Goal: Information Seeking & Learning: Compare options

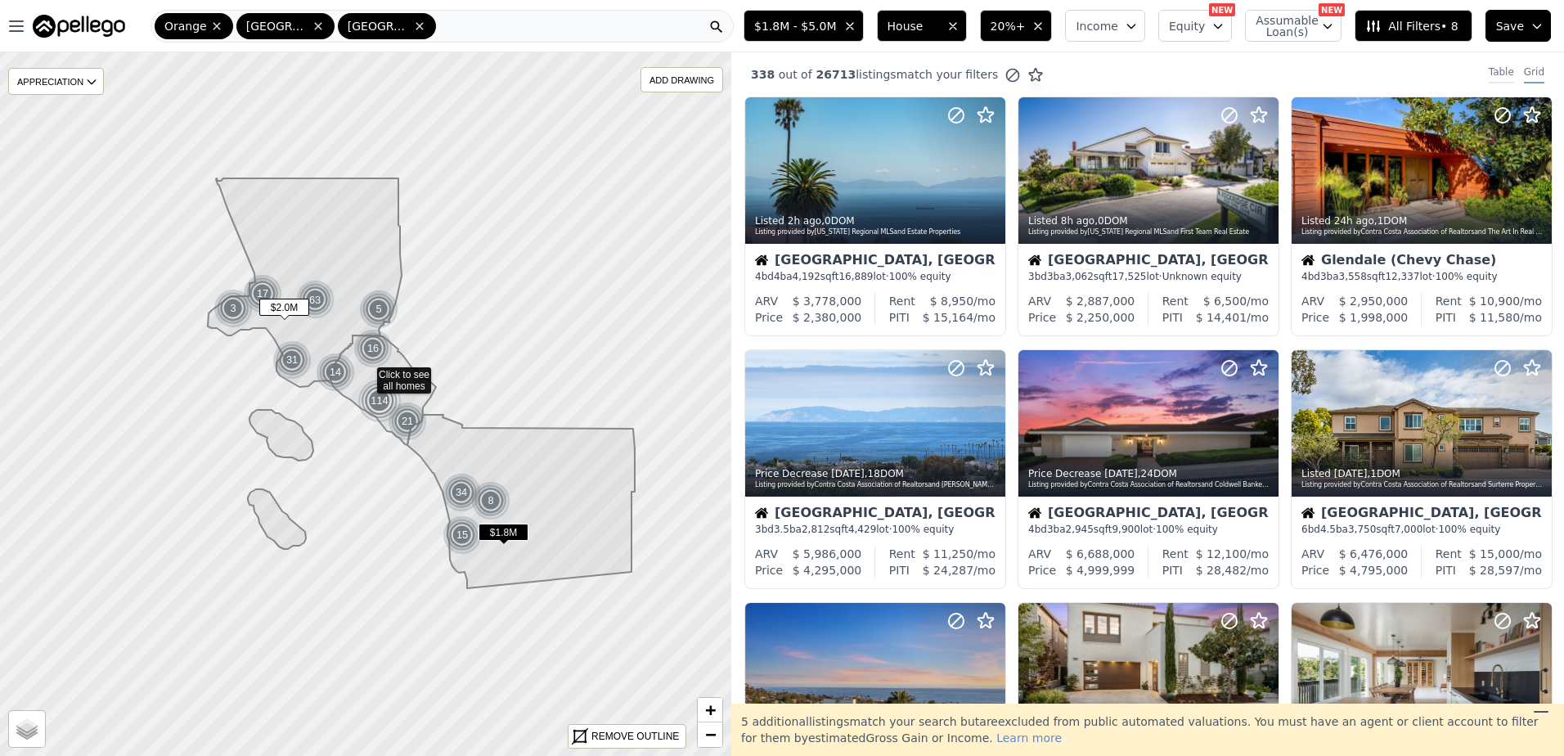
click at [1489, 75] on div "Table" at bounding box center [1501, 74] width 25 height 18
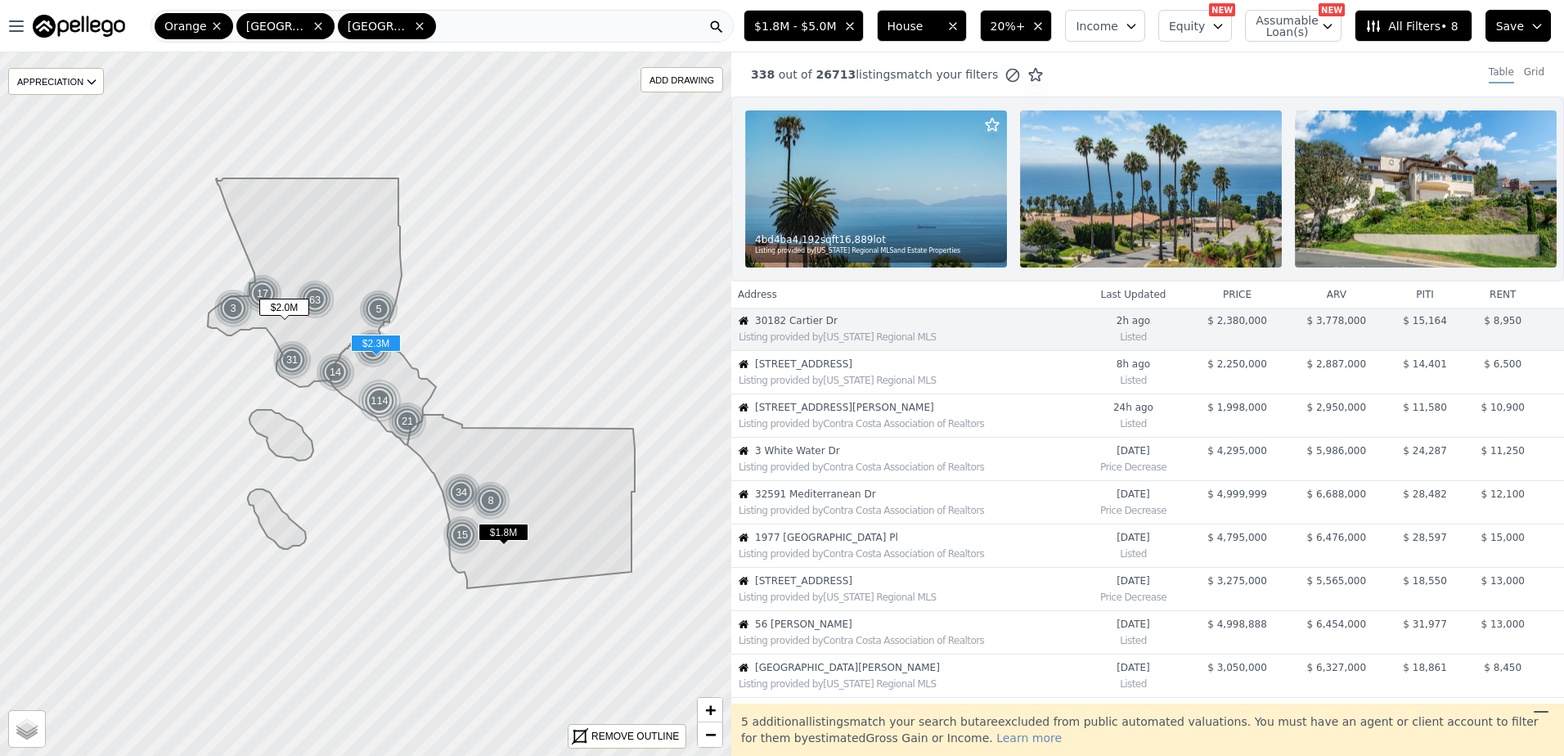
click at [834, 387] on div "Listing provided by [US_STATE] Regional MLS" at bounding box center [909, 380] width 340 height 13
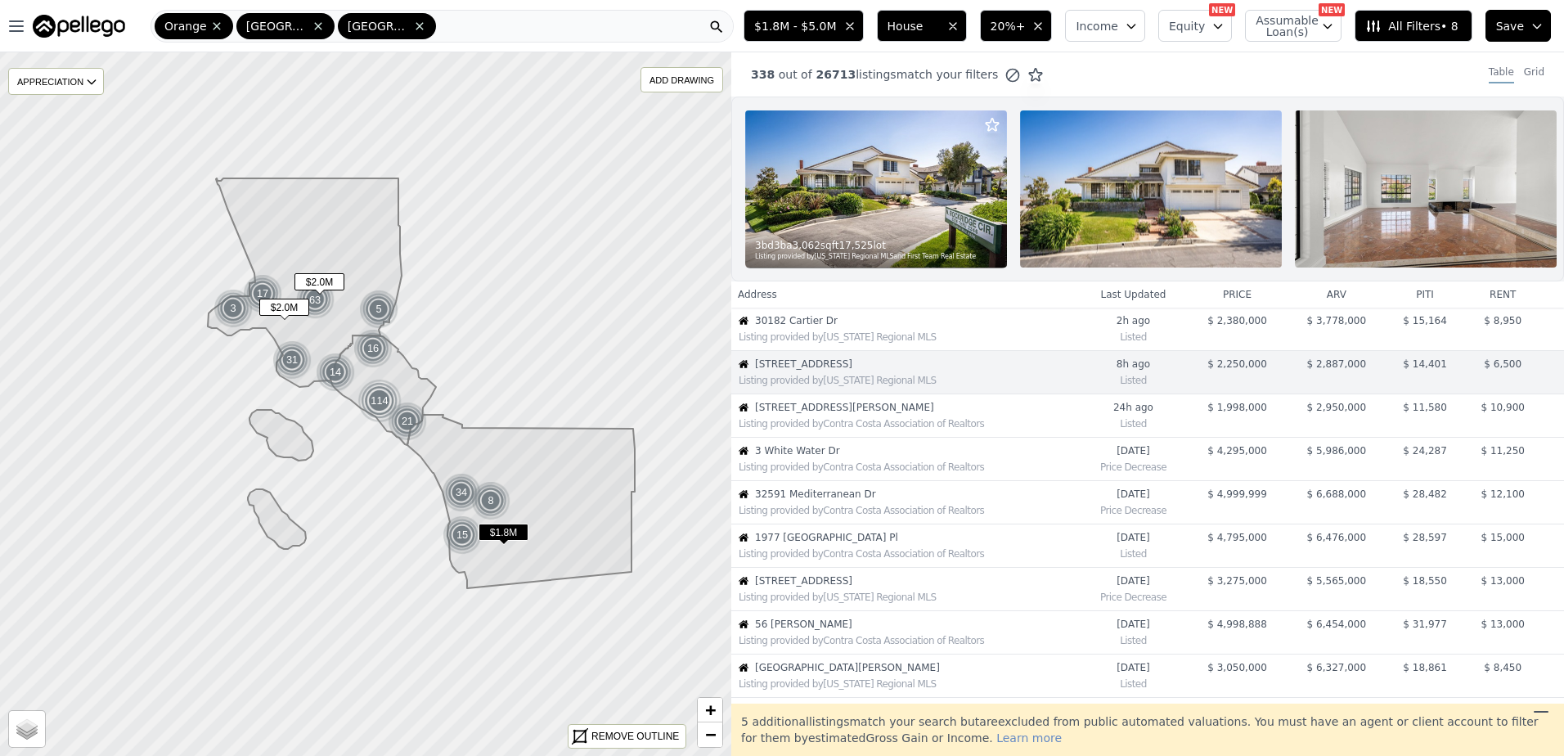
click at [855, 414] on span "[STREET_ADDRESS][PERSON_NAME]" at bounding box center [916, 407] width 323 height 13
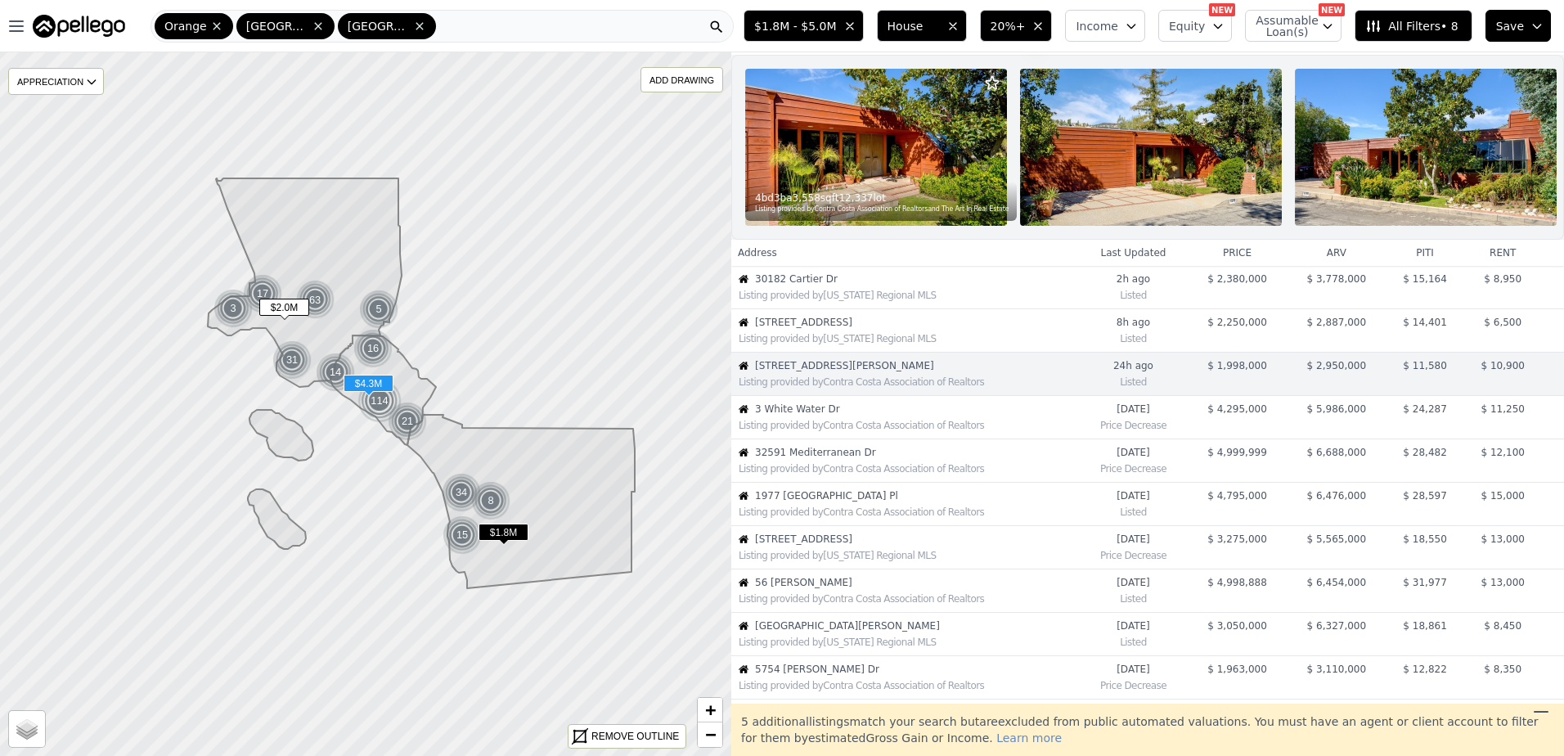
click at [946, 431] on div "Listing provided by Contra Costa Association of Realtors" at bounding box center [909, 425] width 340 height 13
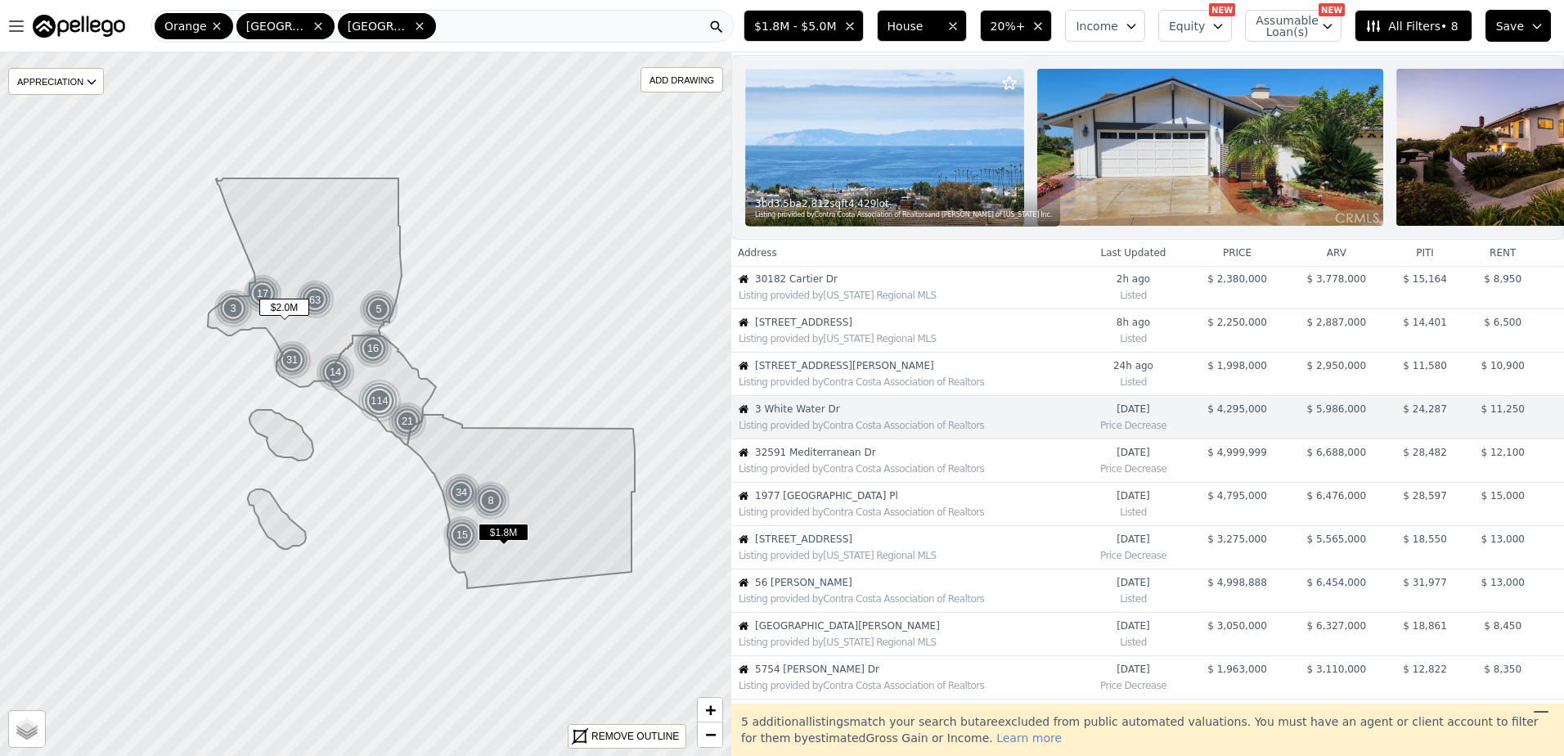
scroll to position [85, 0]
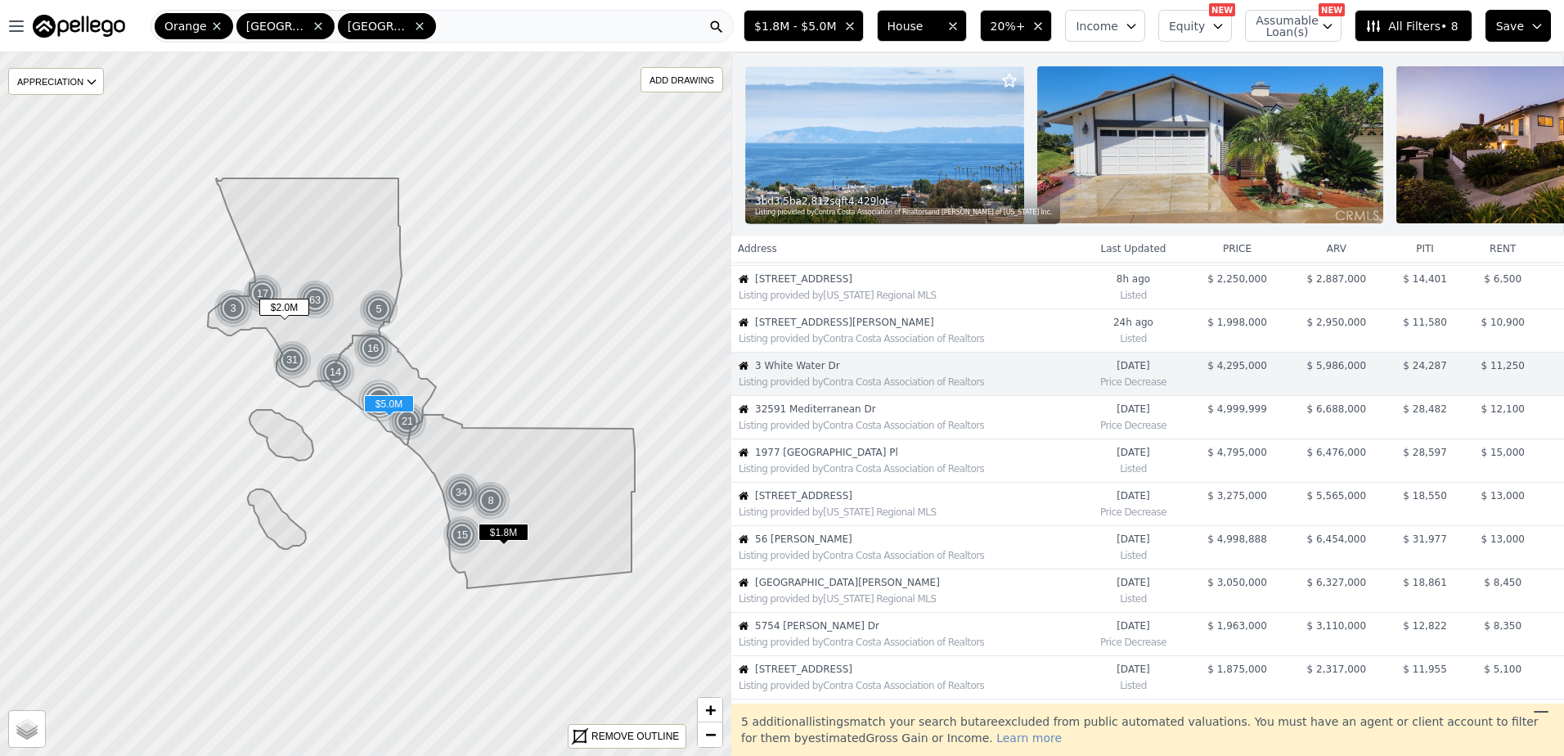
click at [816, 416] on span "32591 Mediterranean Dr" at bounding box center [916, 409] width 323 height 13
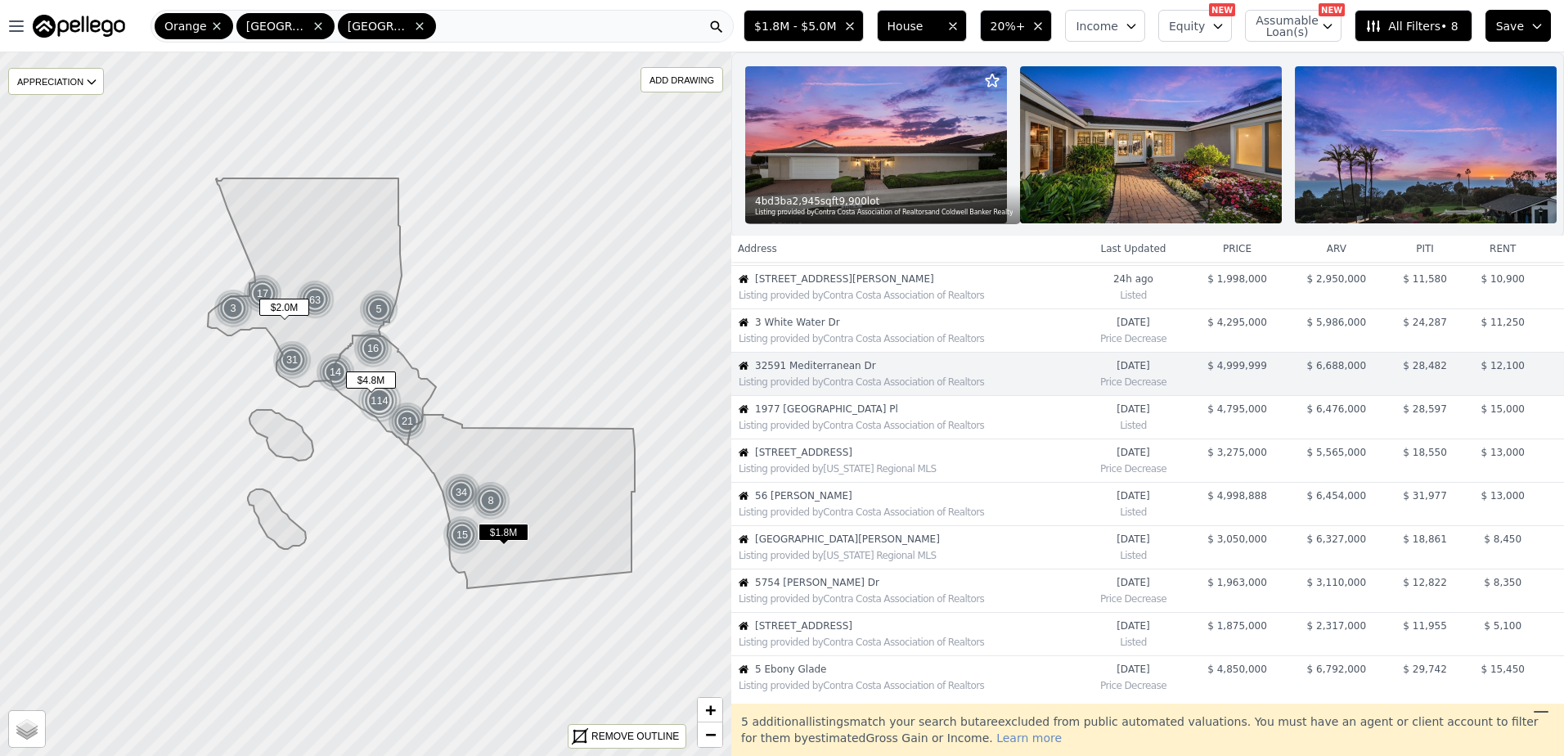
click at [834, 416] on span "1977 [GEOGRAPHIC_DATA] Pl" at bounding box center [916, 409] width 323 height 13
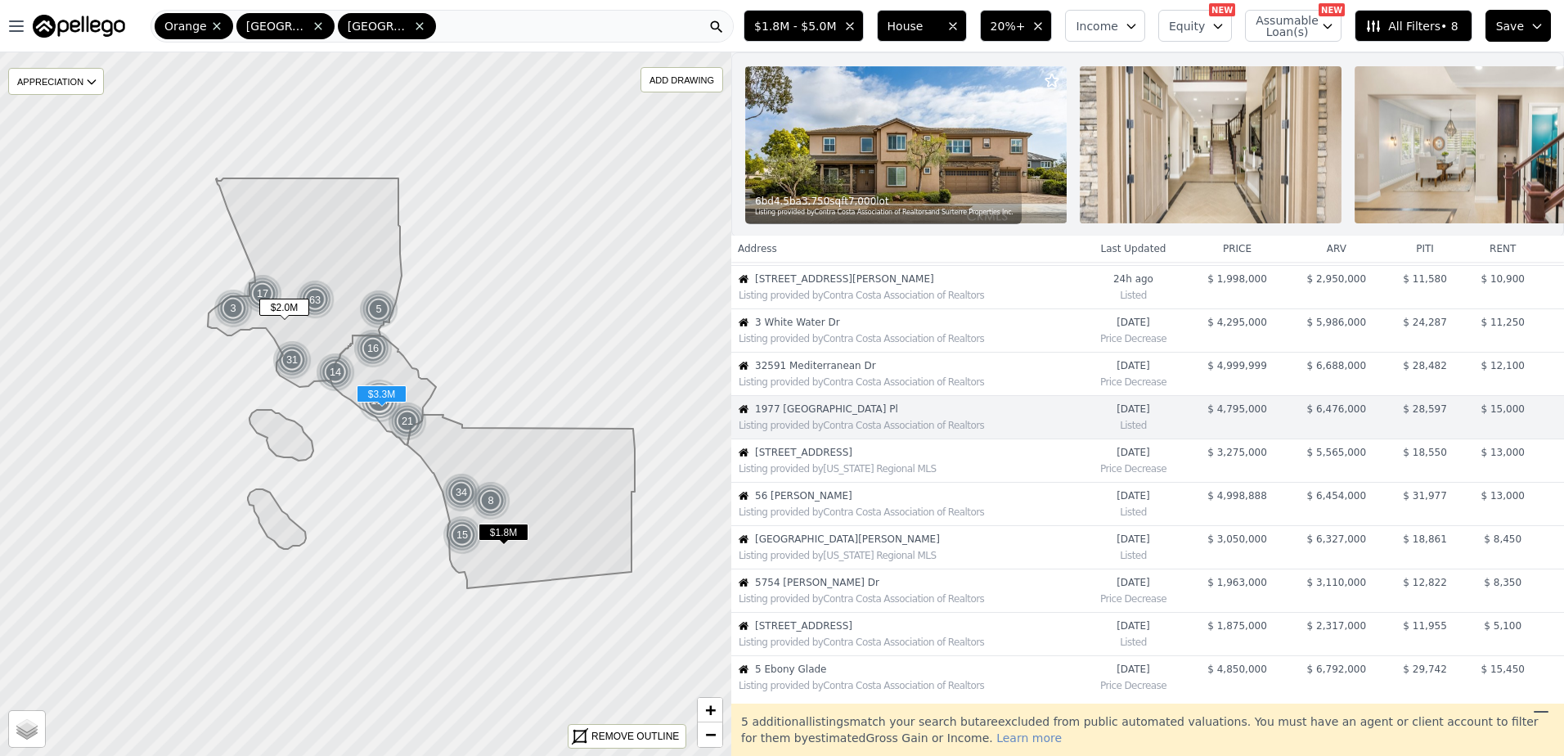
scroll to position [172, 0]
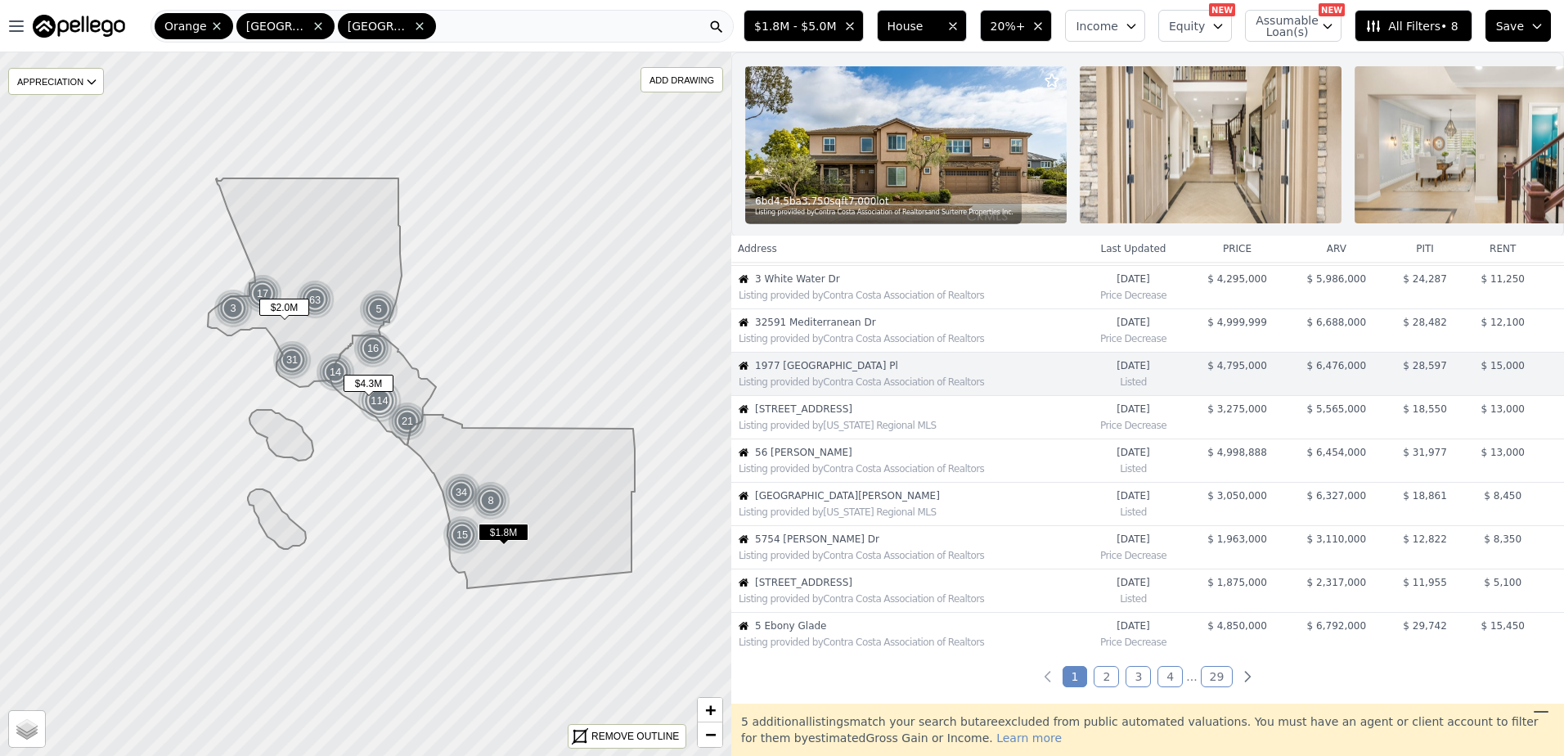
click at [820, 298] on div "Listing provided by Contra Costa Association of Realtors" at bounding box center [905, 294] width 346 height 16
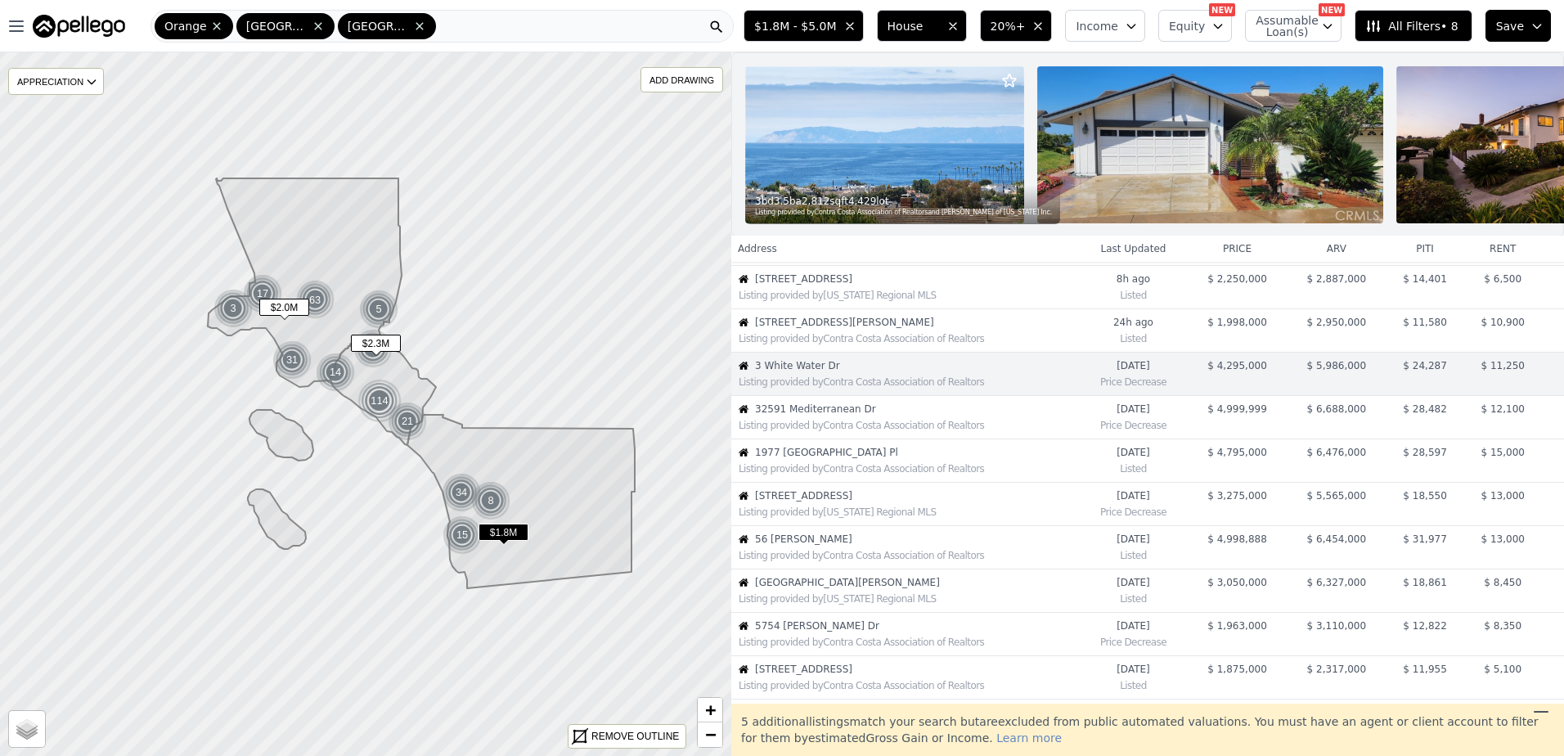
click at [811, 329] on span "[STREET_ADDRESS][PERSON_NAME]" at bounding box center [916, 322] width 323 height 13
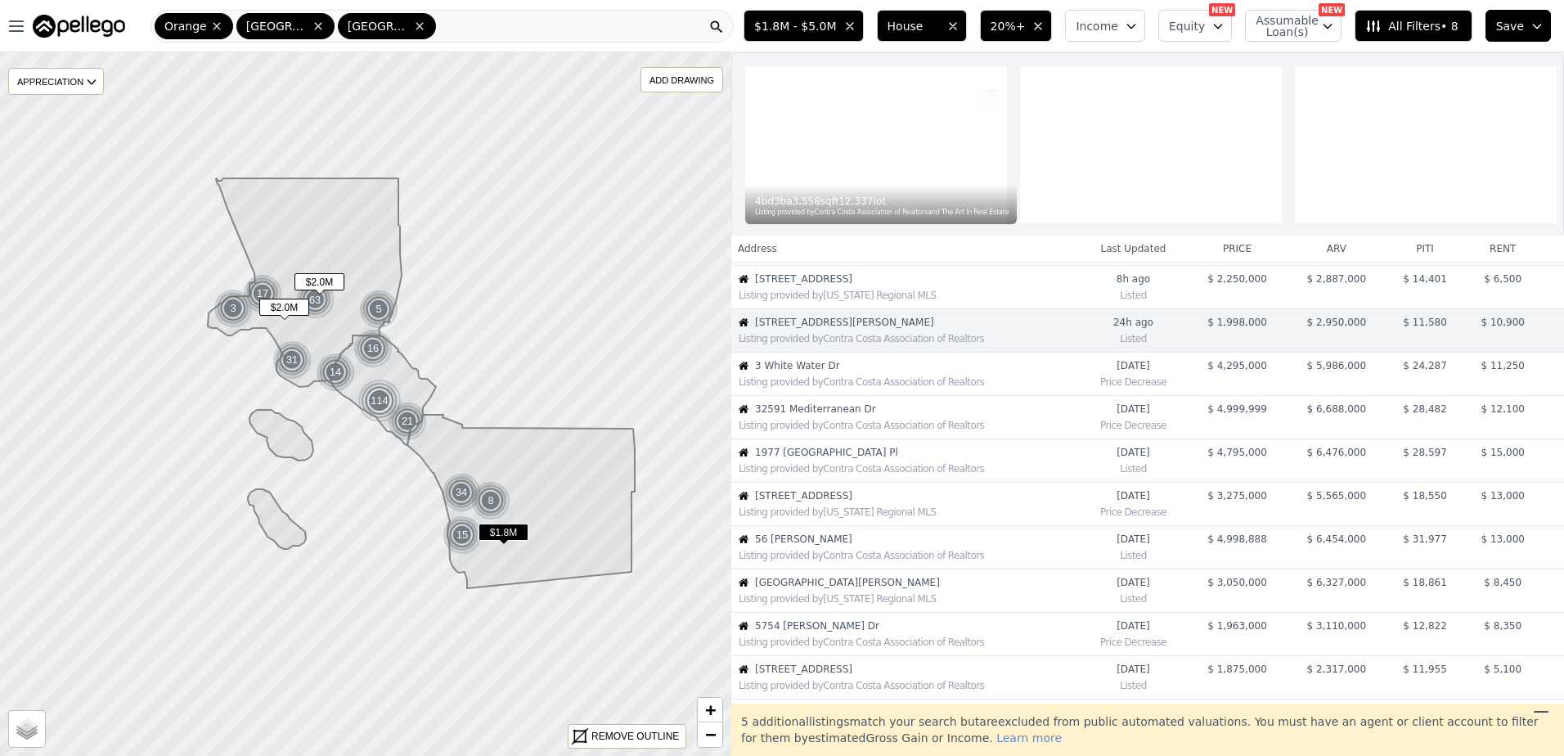
scroll to position [42, 0]
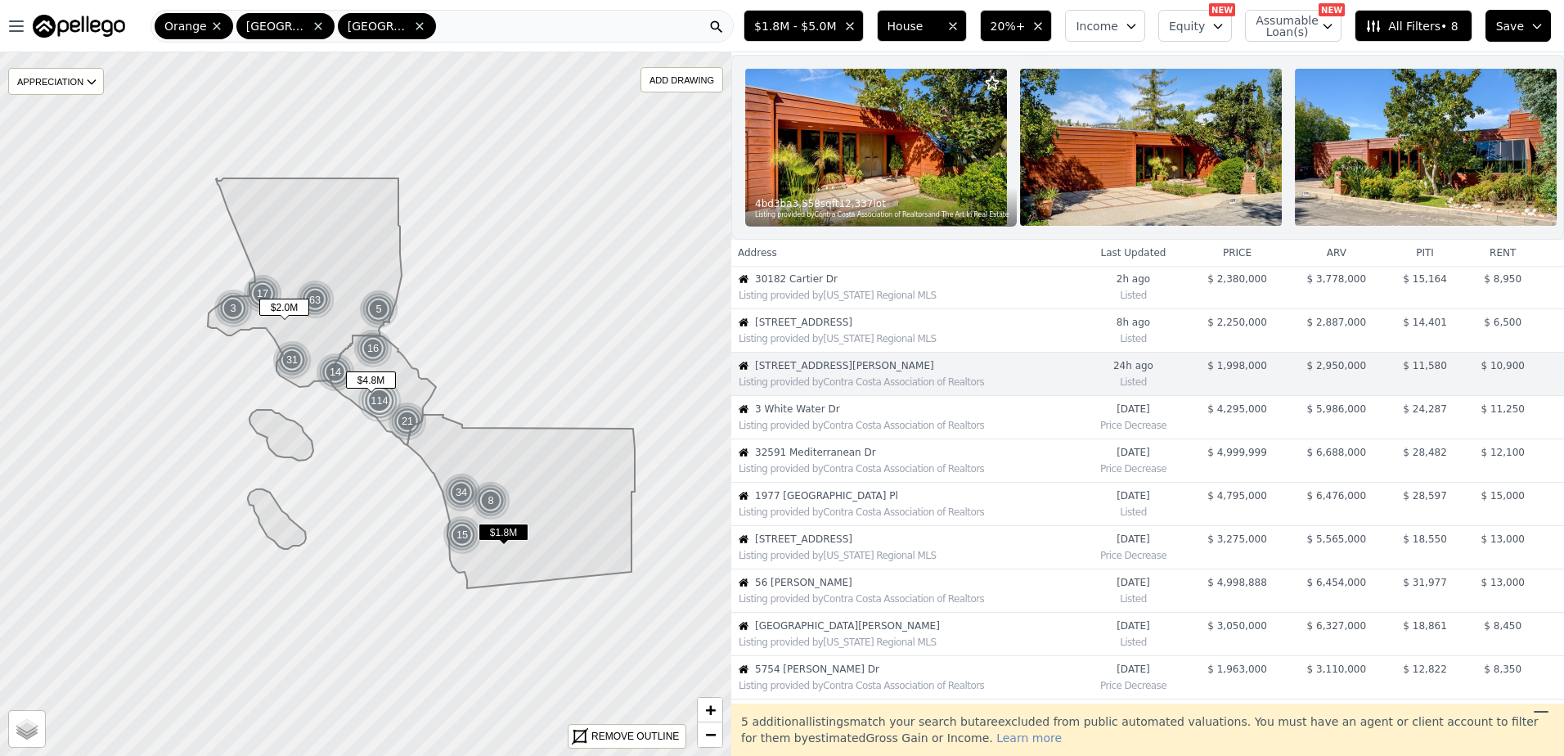
click at [804, 519] on div "Listing provided by Contra Costa Association of Realtors" at bounding box center [909, 512] width 340 height 13
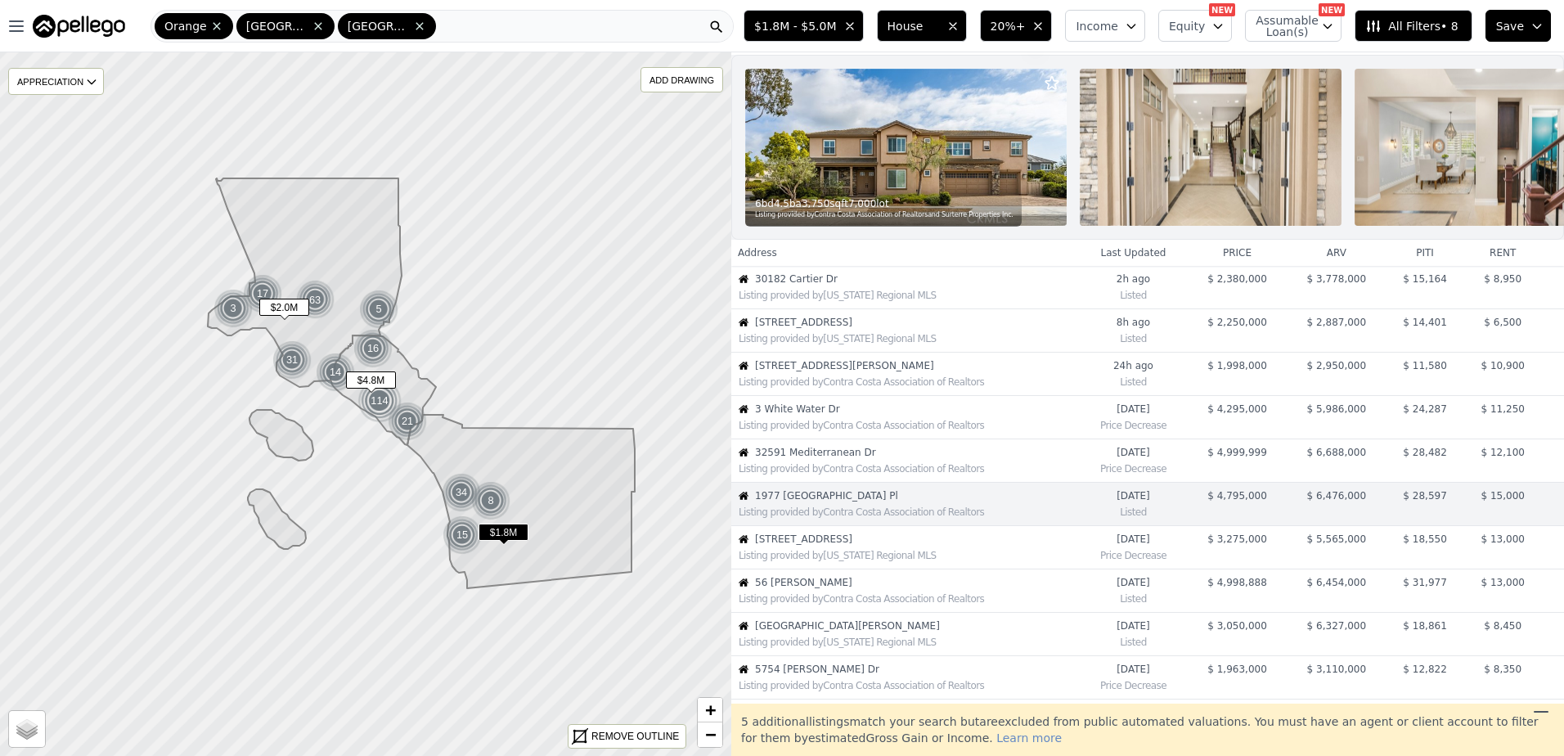
scroll to position [172, 0]
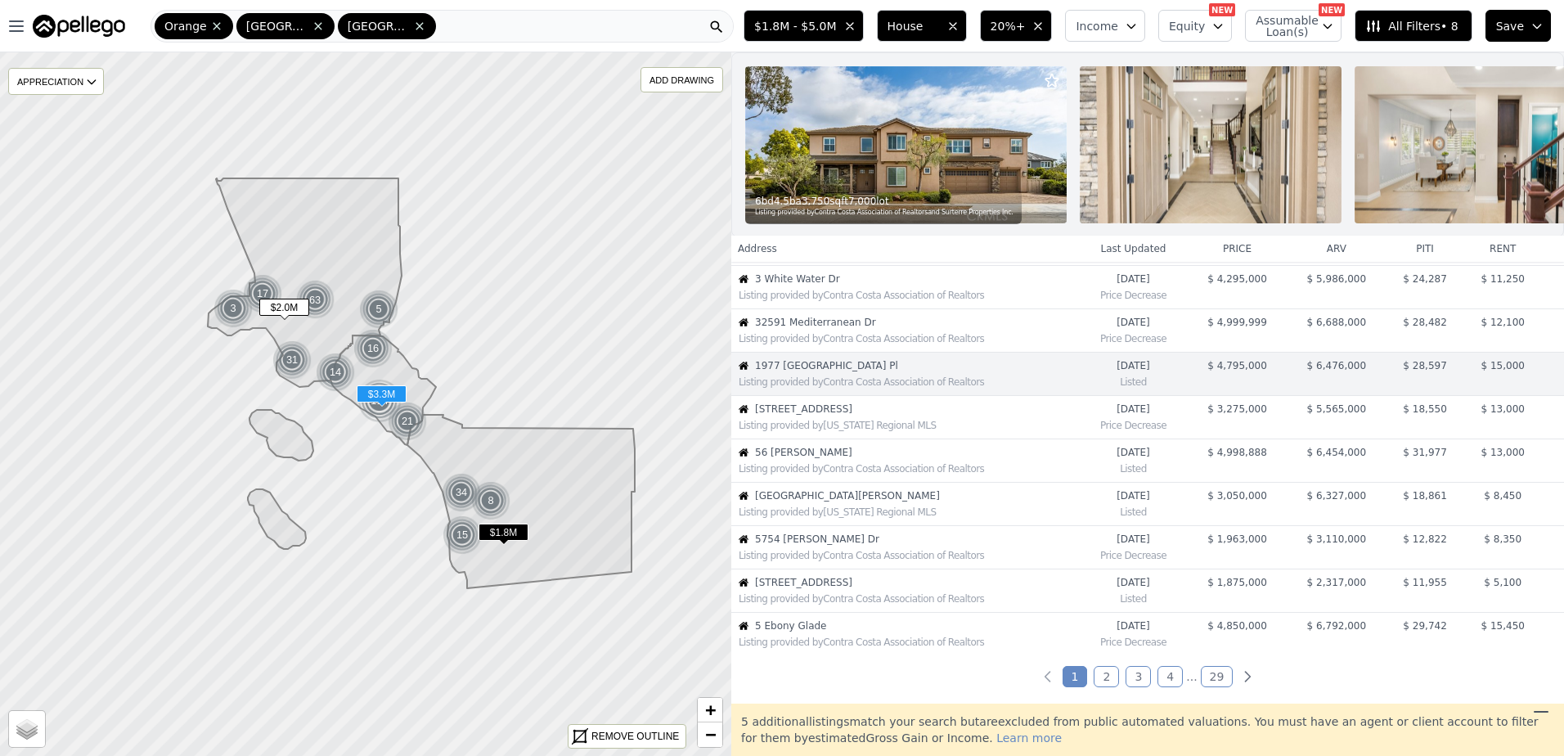
click at [791, 416] on span "[STREET_ADDRESS]" at bounding box center [916, 409] width 323 height 13
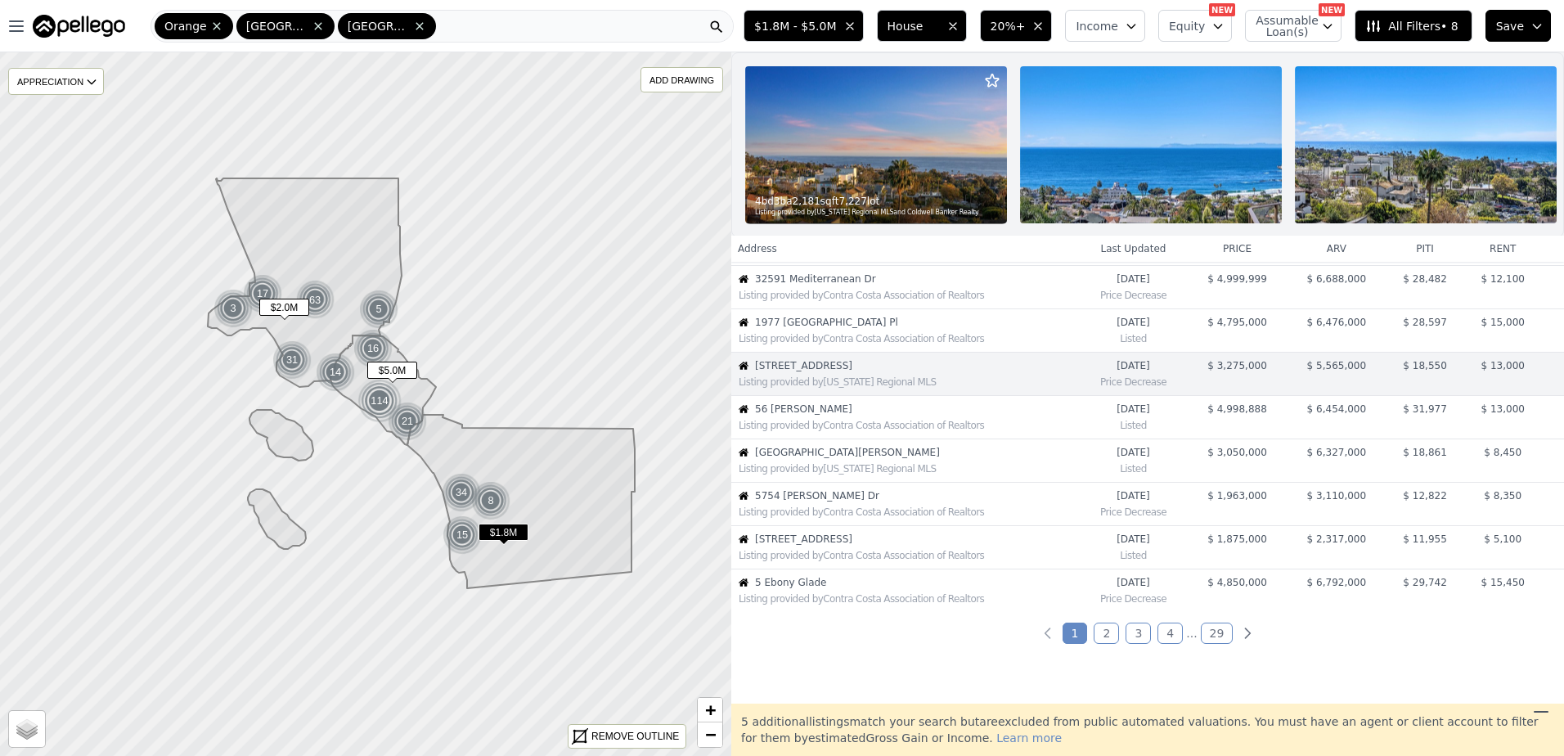
click at [818, 432] on div "Listing provided by Contra Costa Association of Realtors" at bounding box center [909, 425] width 340 height 13
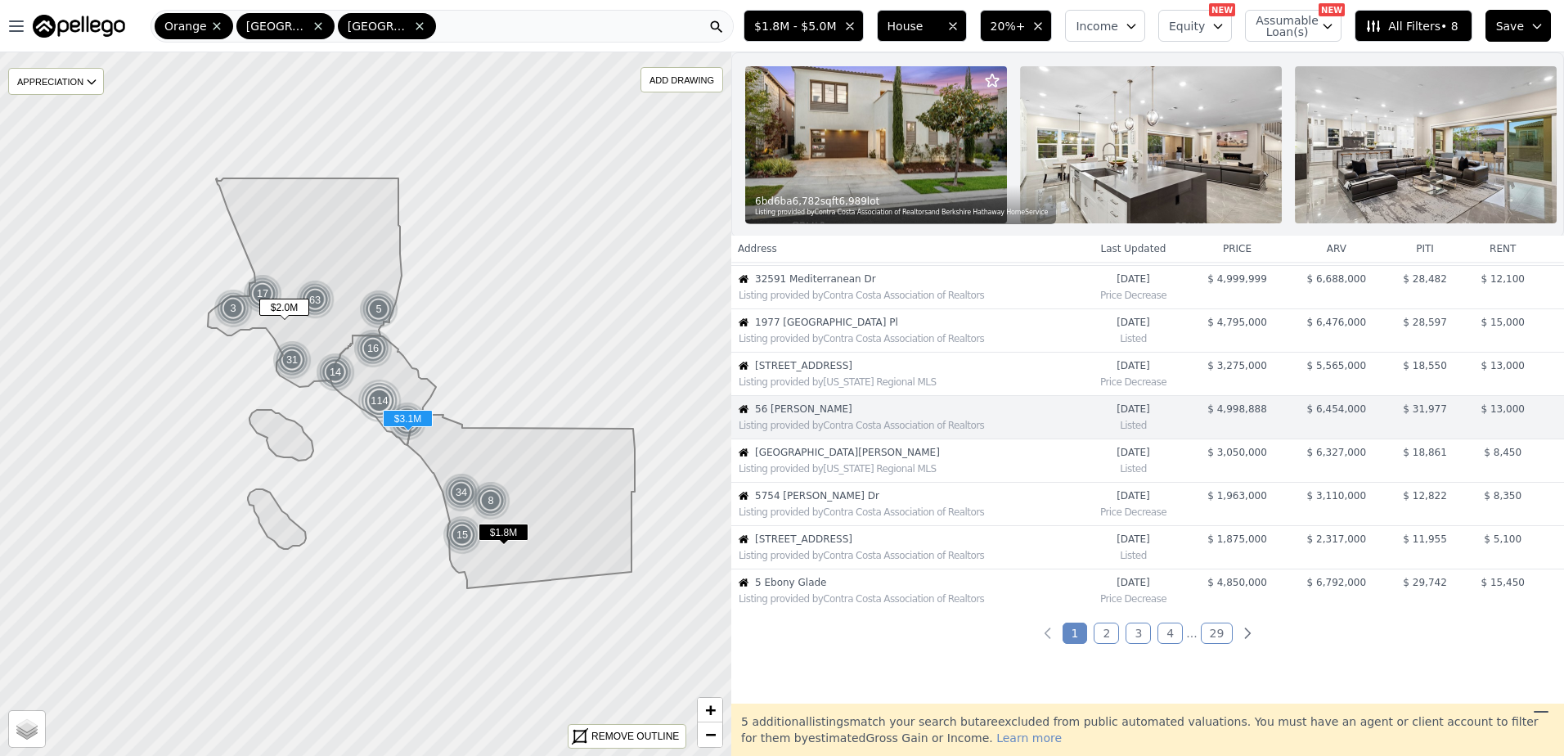
scroll to position [259, 0]
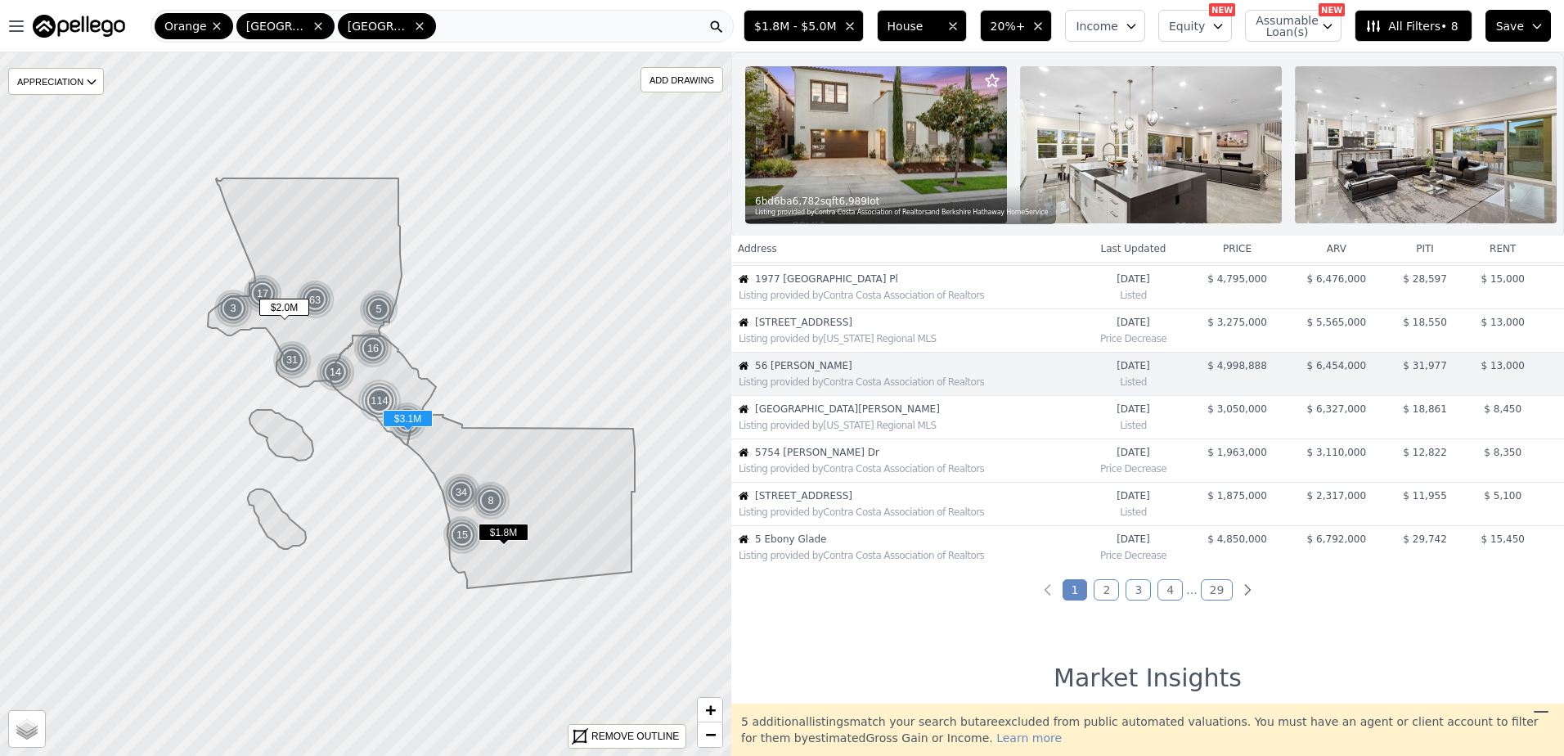
click at [818, 432] on div "Listing provided by [US_STATE] Regional MLS" at bounding box center [909, 425] width 340 height 13
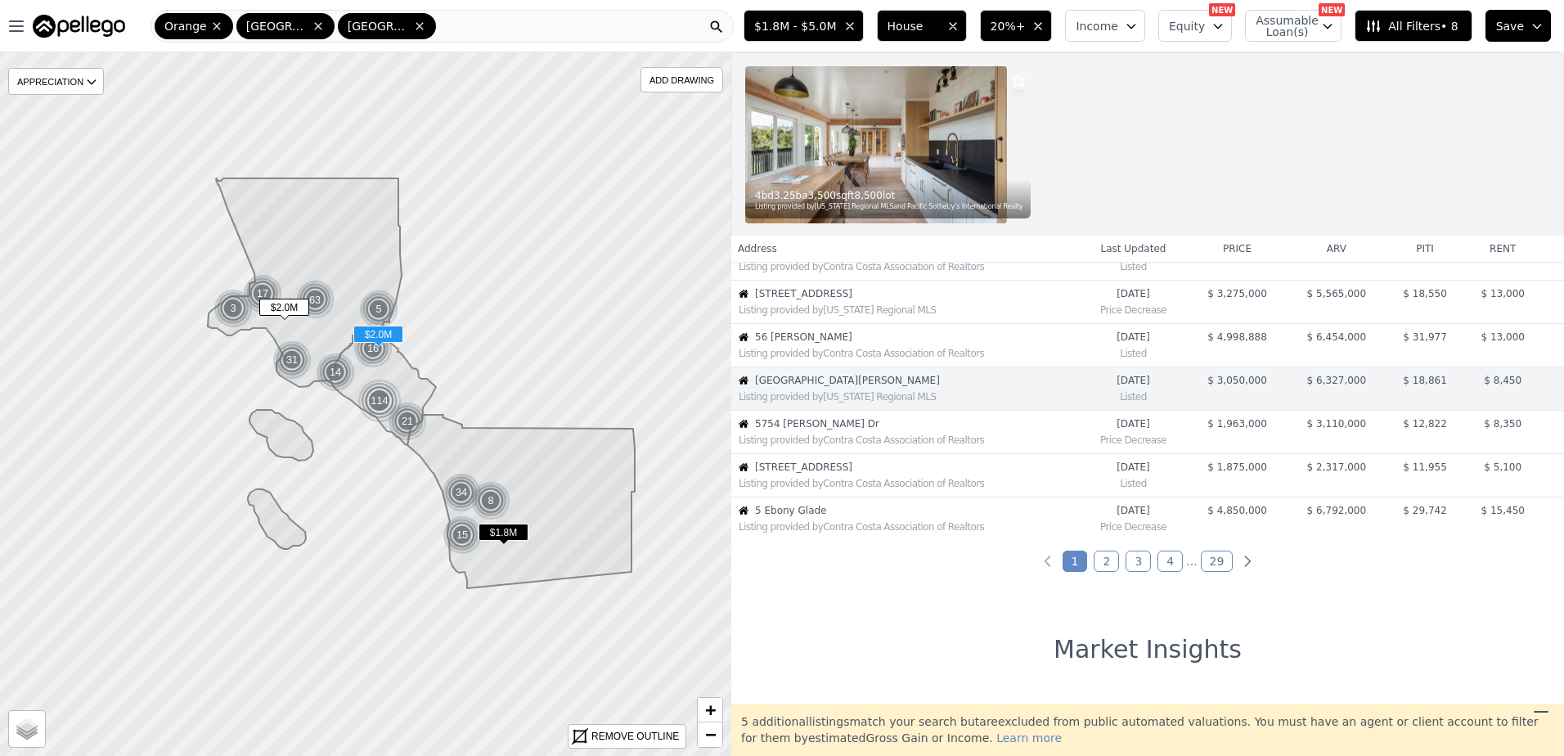
scroll to position [290, 0]
click at [818, 432] on div "Listing provided by Contra Costa Association of Realtors" at bounding box center [909, 437] width 340 height 13
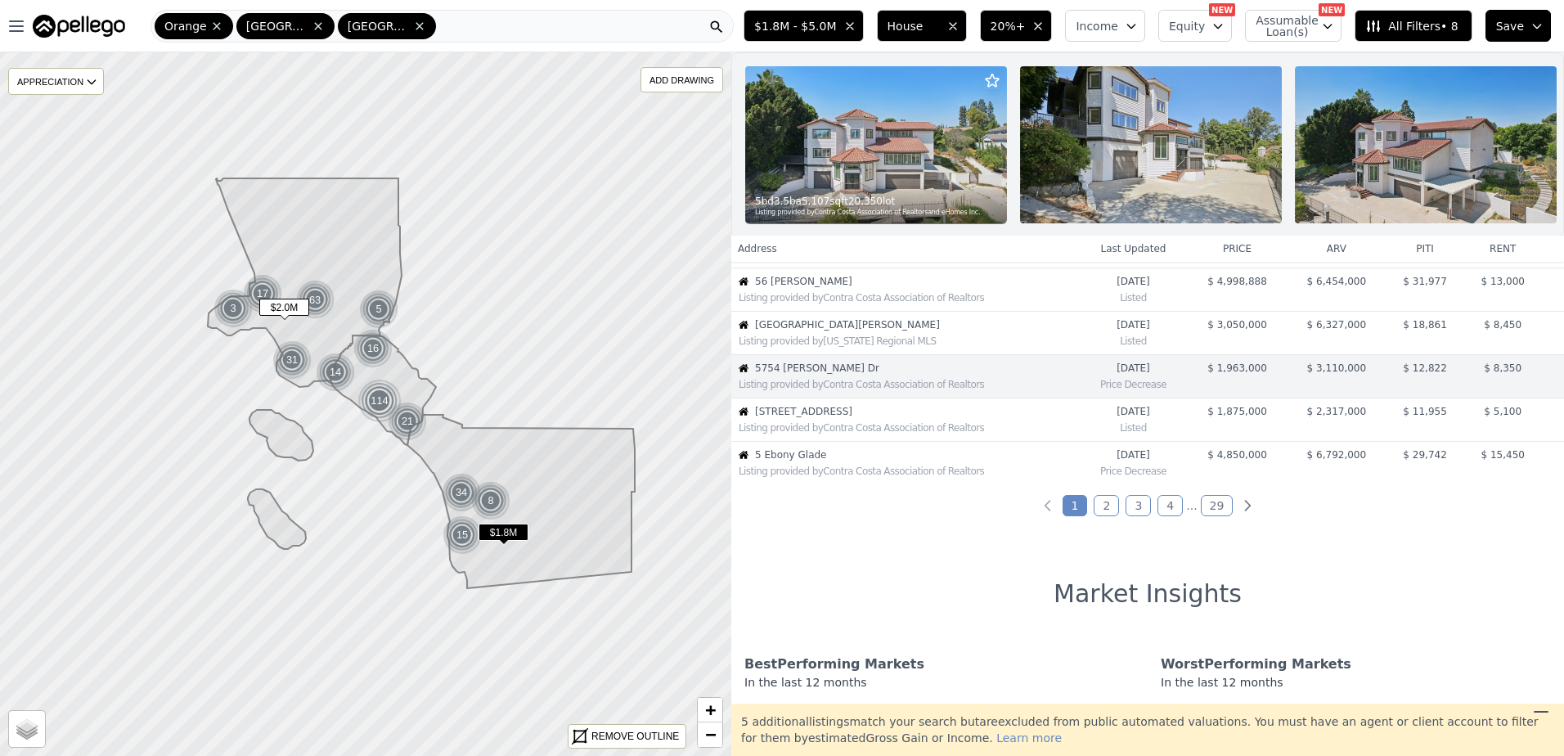
scroll to position [345, 0]
click at [818, 432] on div "Listing provided by Contra Costa Association of Realtors" at bounding box center [909, 425] width 340 height 13
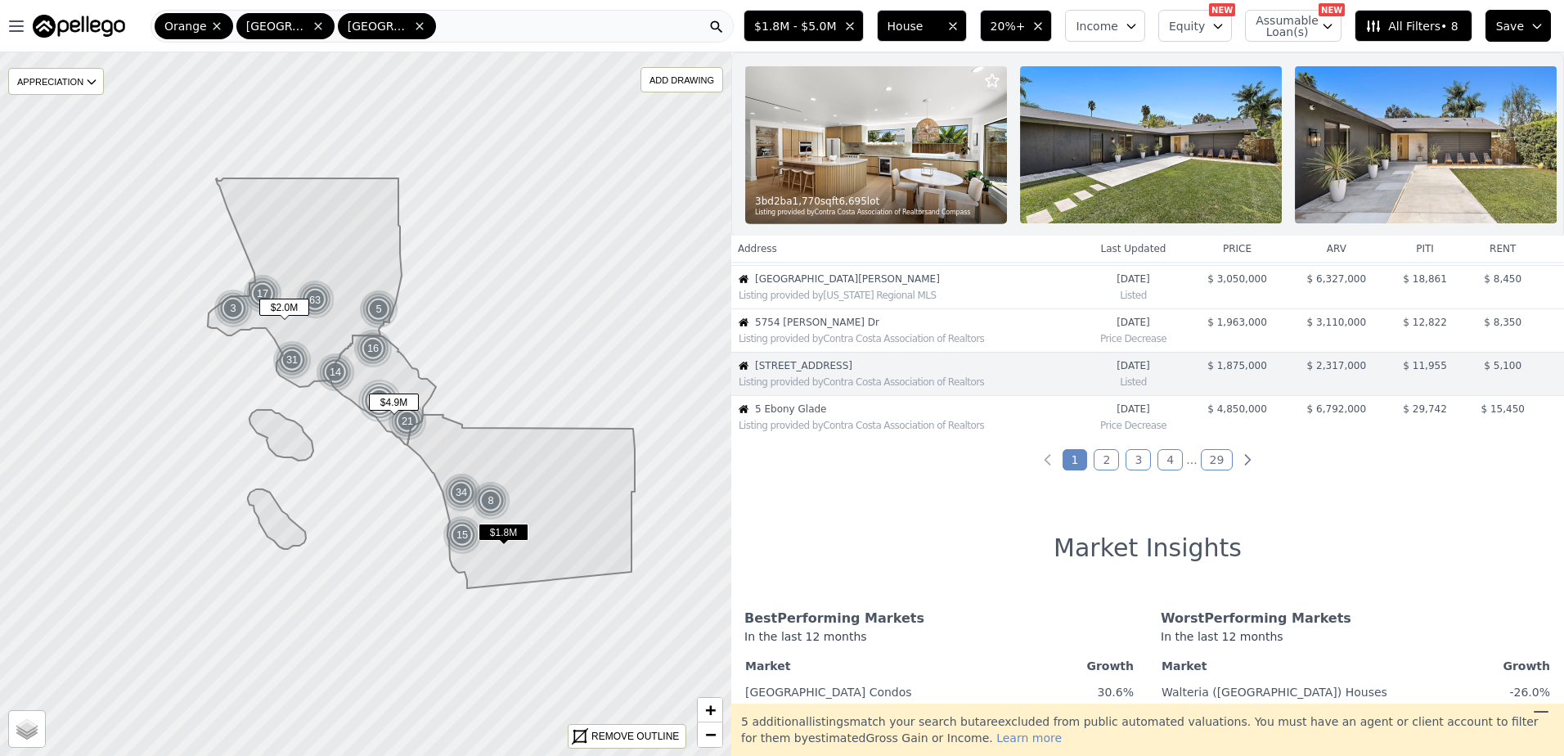
click at [818, 432] on div "Listing provided by Contra Costa Association of Realtors" at bounding box center [909, 425] width 340 height 13
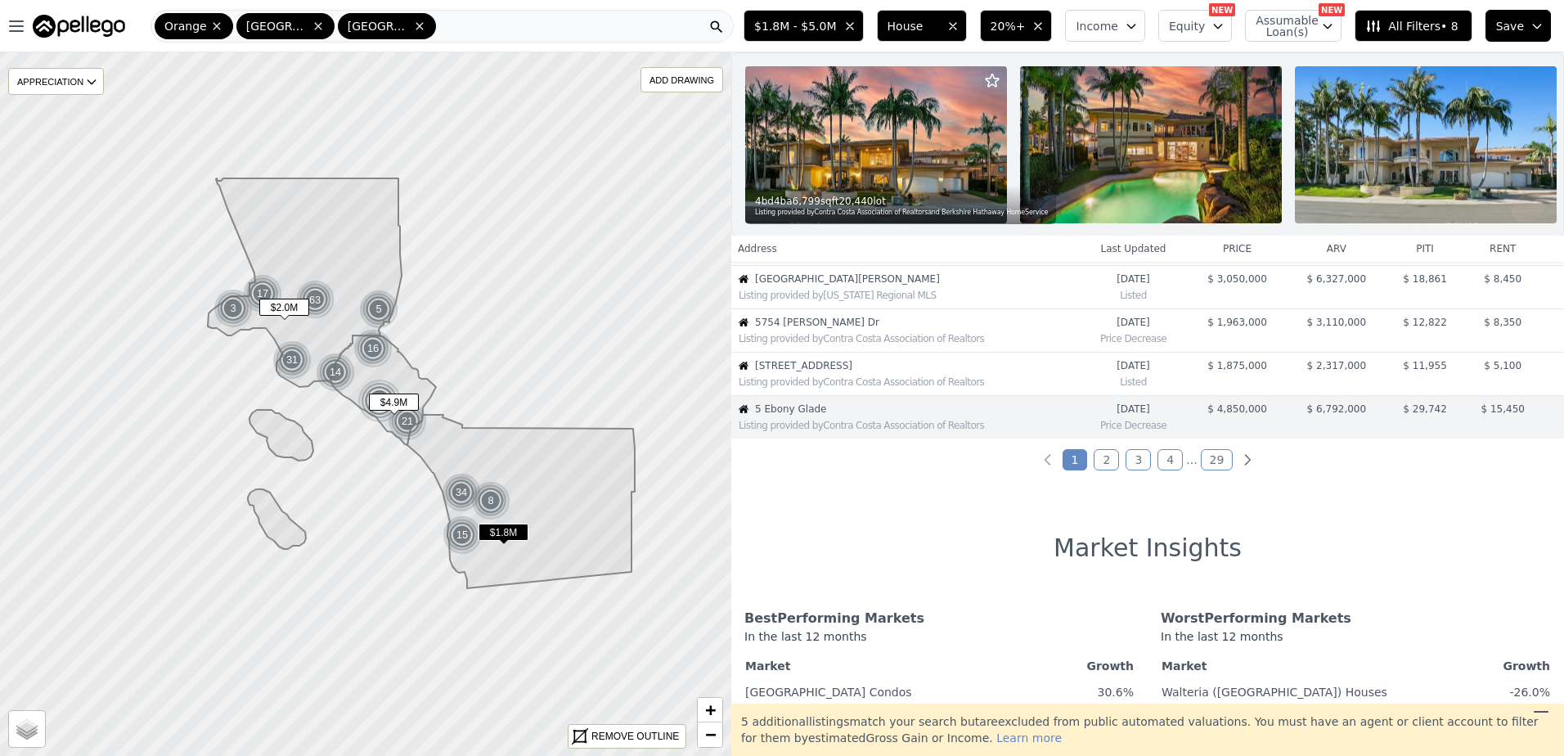
scroll to position [432, 0]
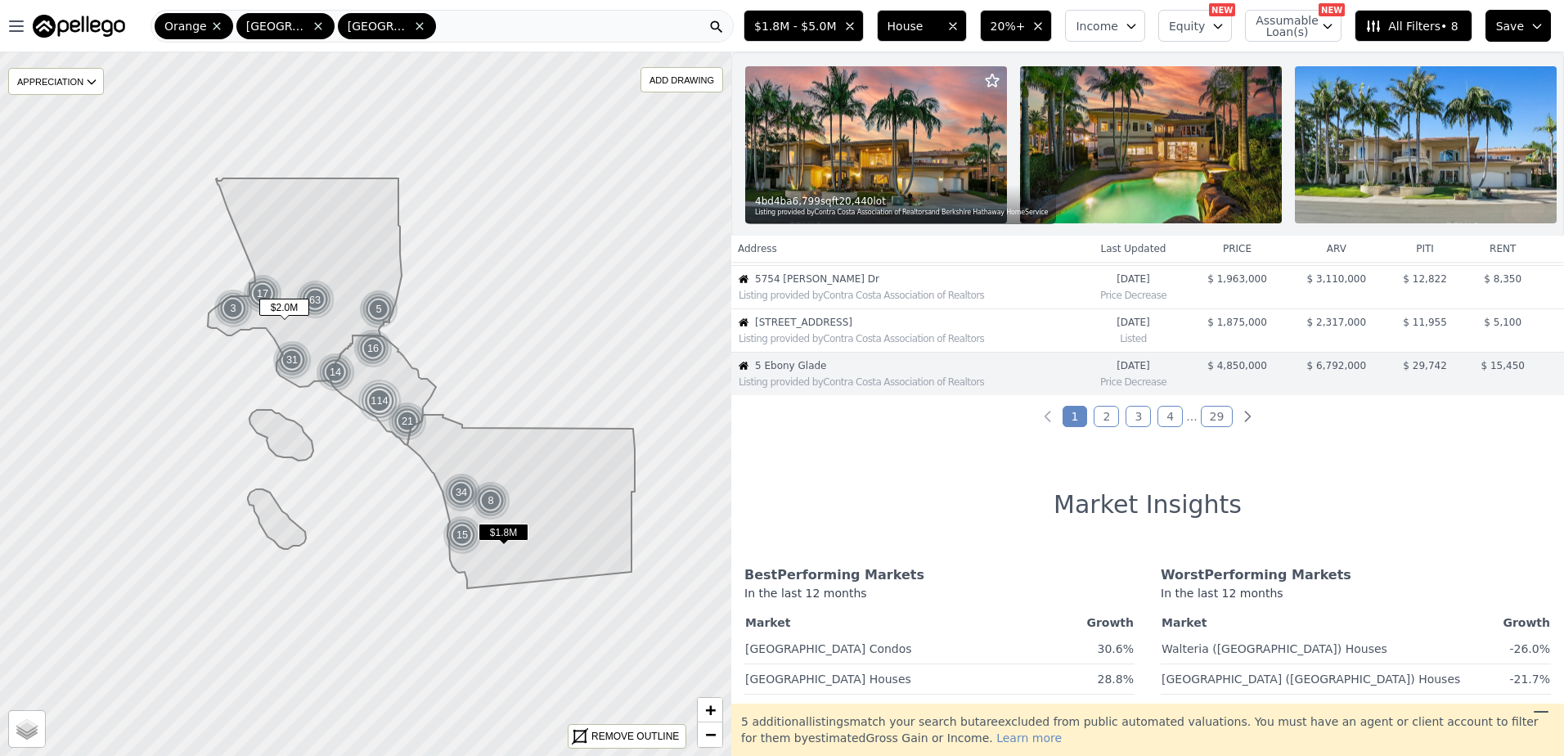
click at [1100, 427] on link "2" at bounding box center [1106, 416] width 25 height 21
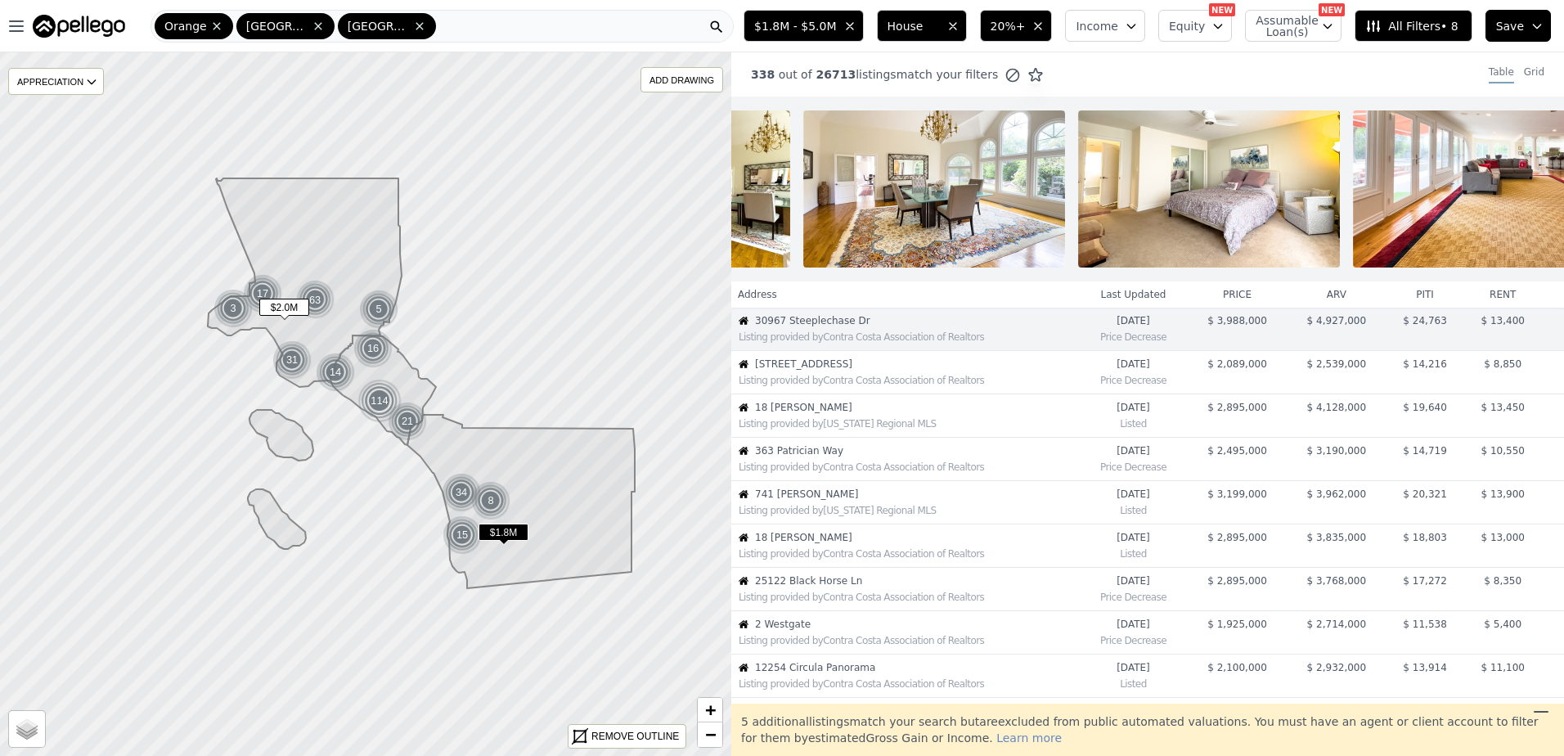
scroll to position [0, 0]
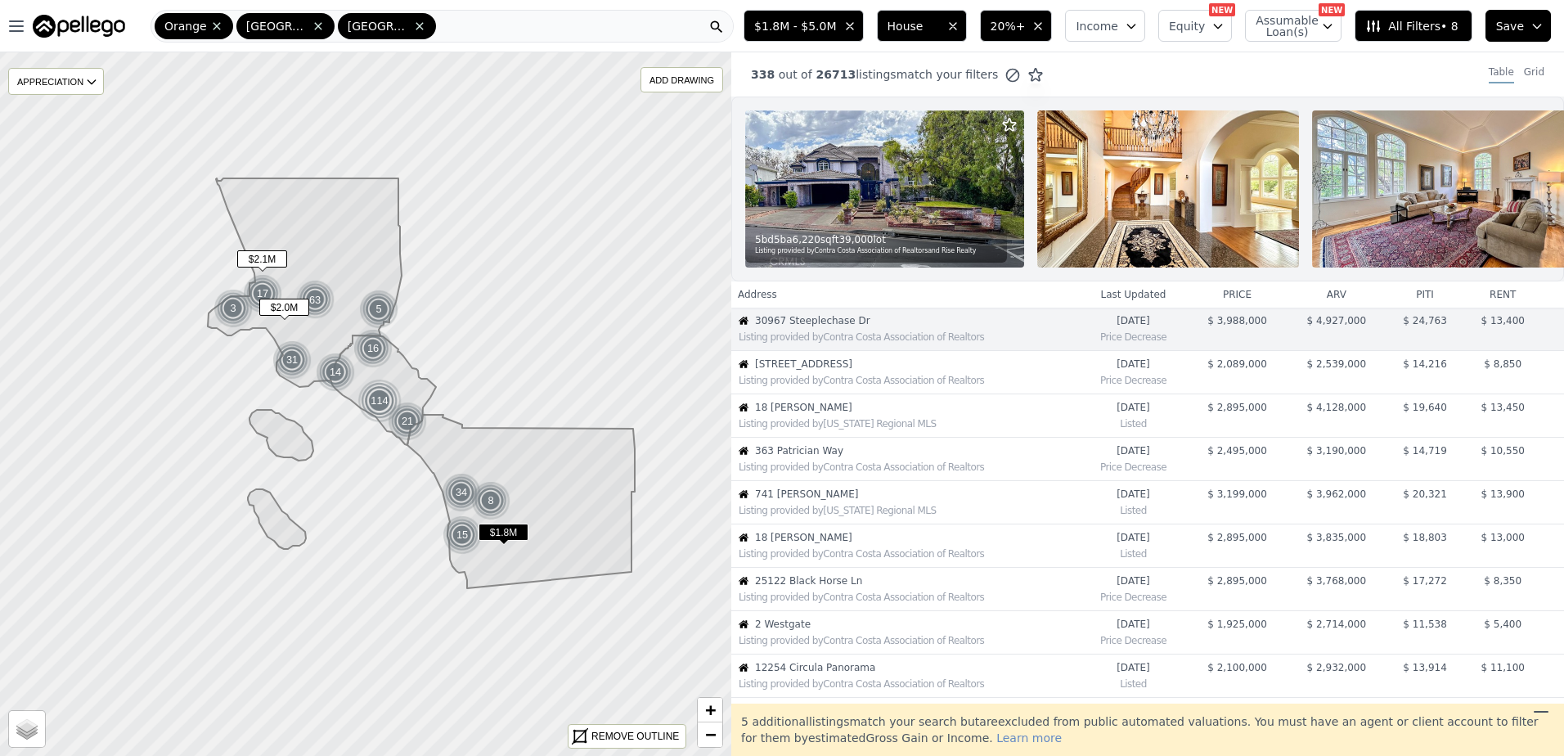
click at [846, 384] on div "Listing provided by Contra Costa Association of Realtors" at bounding box center [905, 379] width 346 height 16
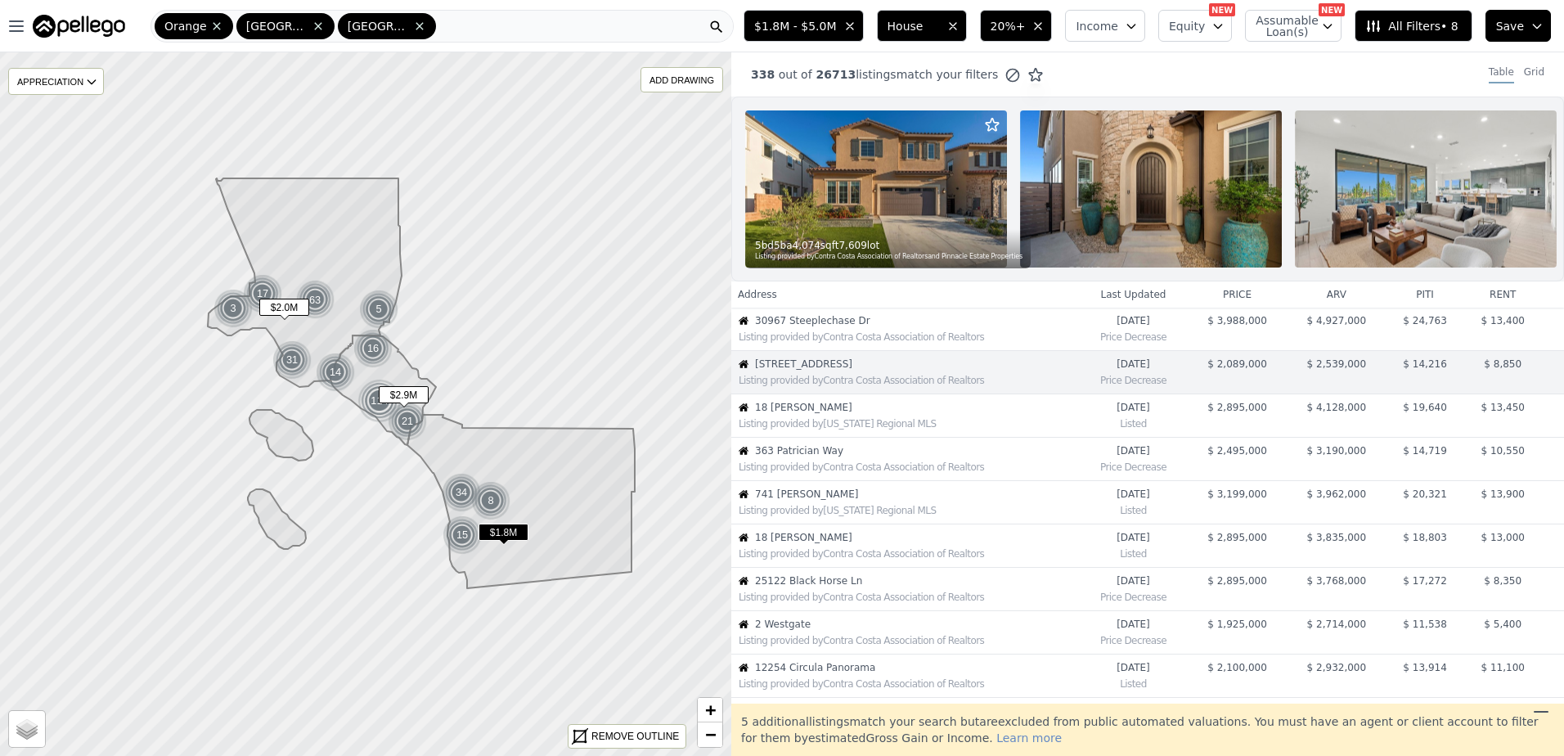
click at [849, 414] on span "18 [PERSON_NAME]" at bounding box center [916, 407] width 323 height 13
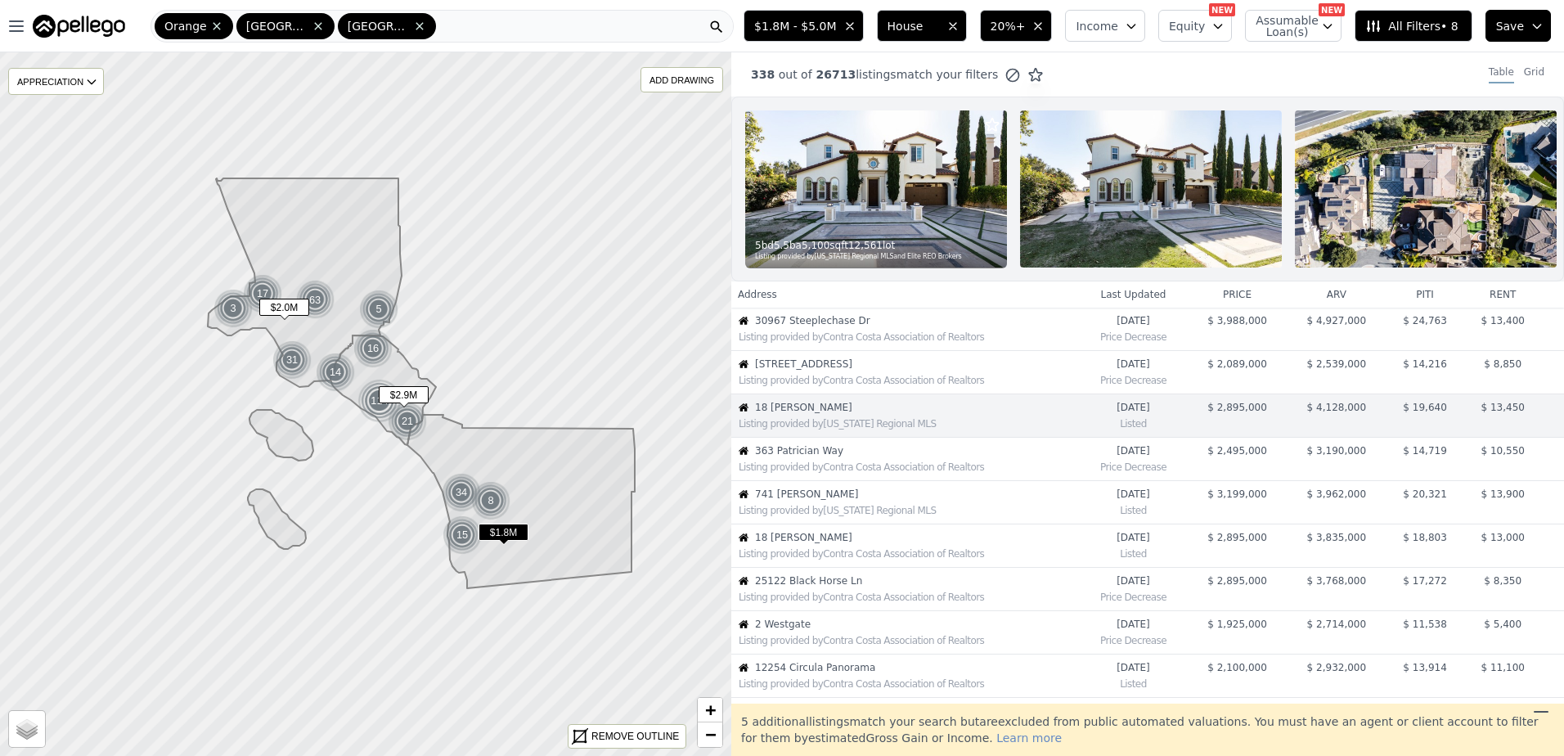
scroll to position [42, 0]
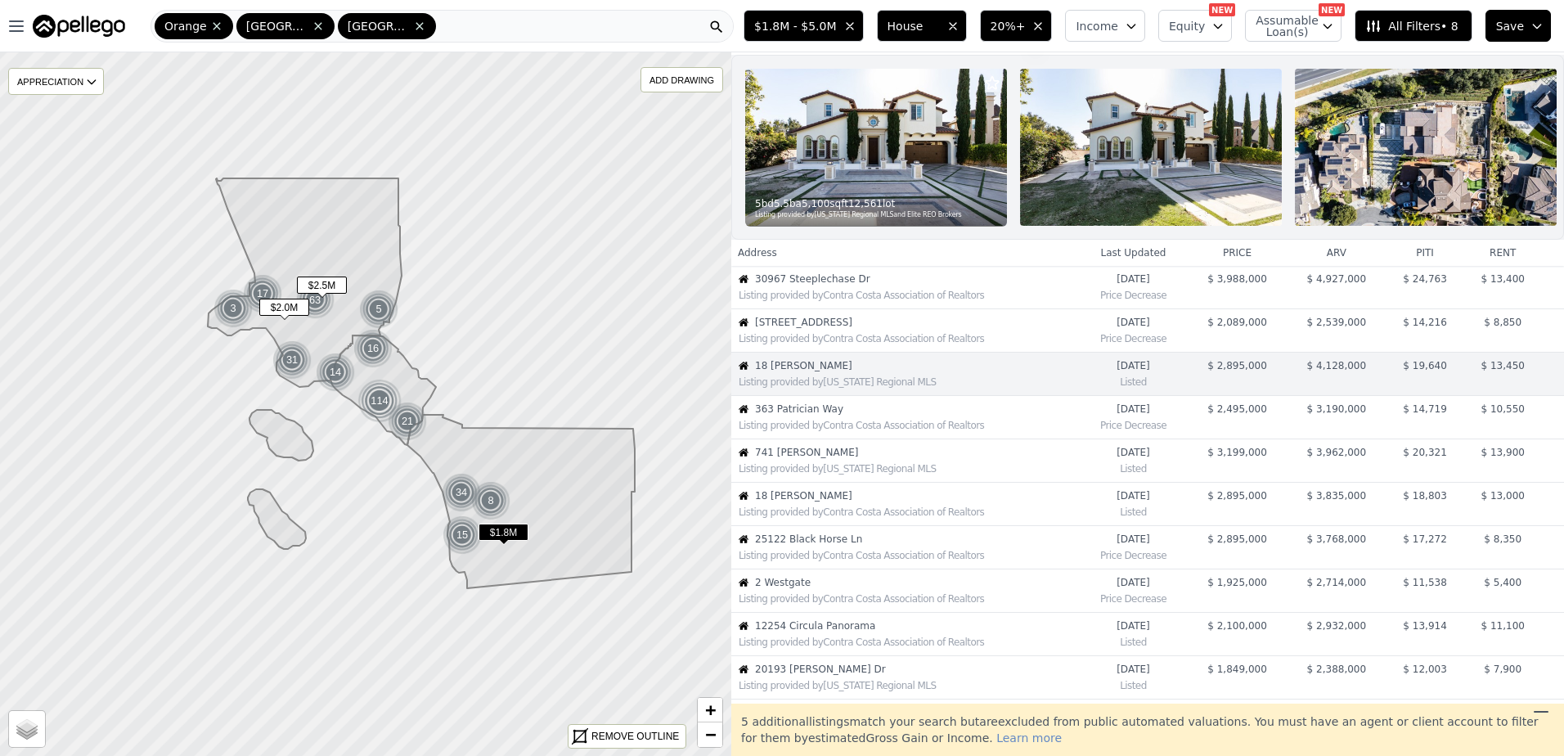
click at [849, 416] on span "363 Patrician Way" at bounding box center [916, 409] width 323 height 13
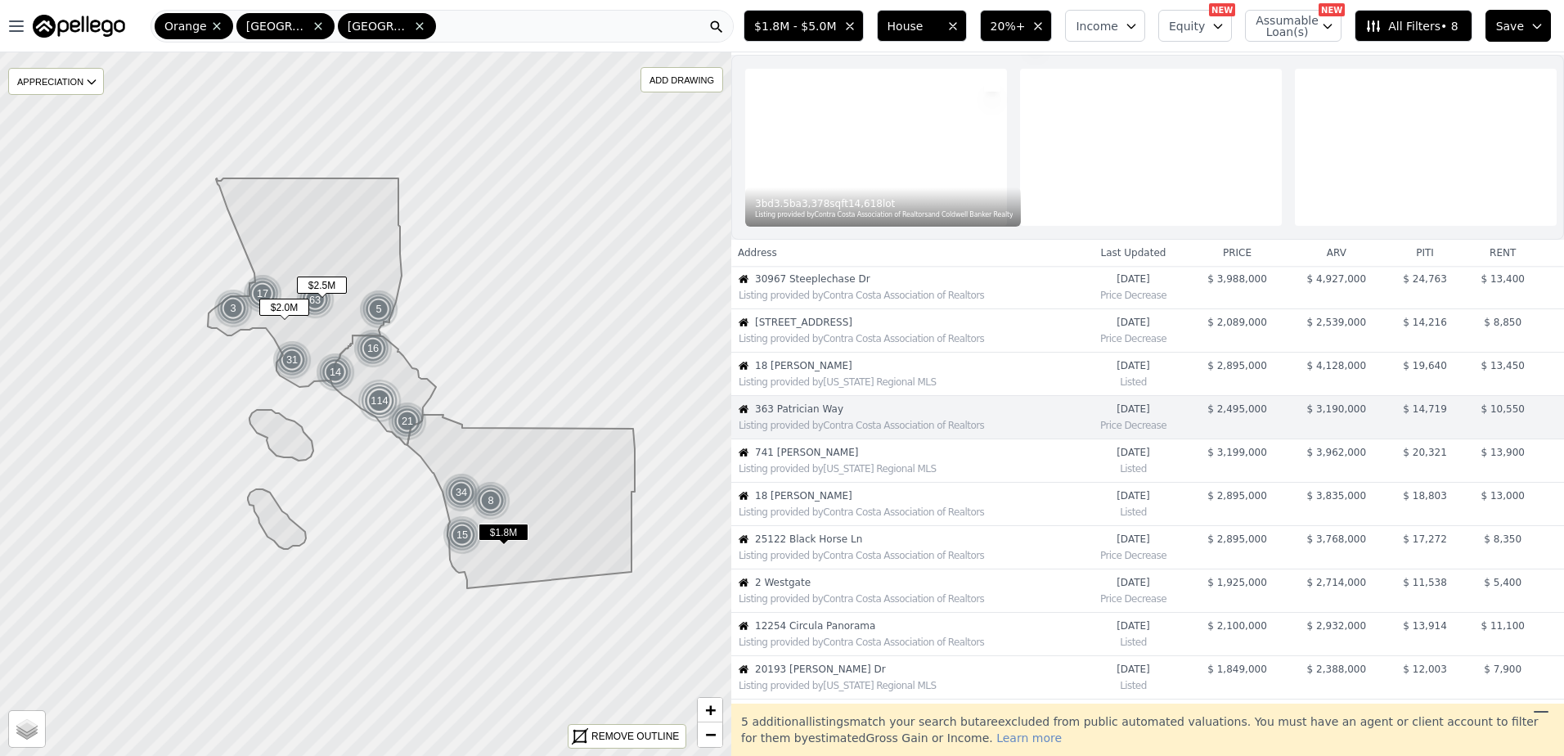
scroll to position [85, 0]
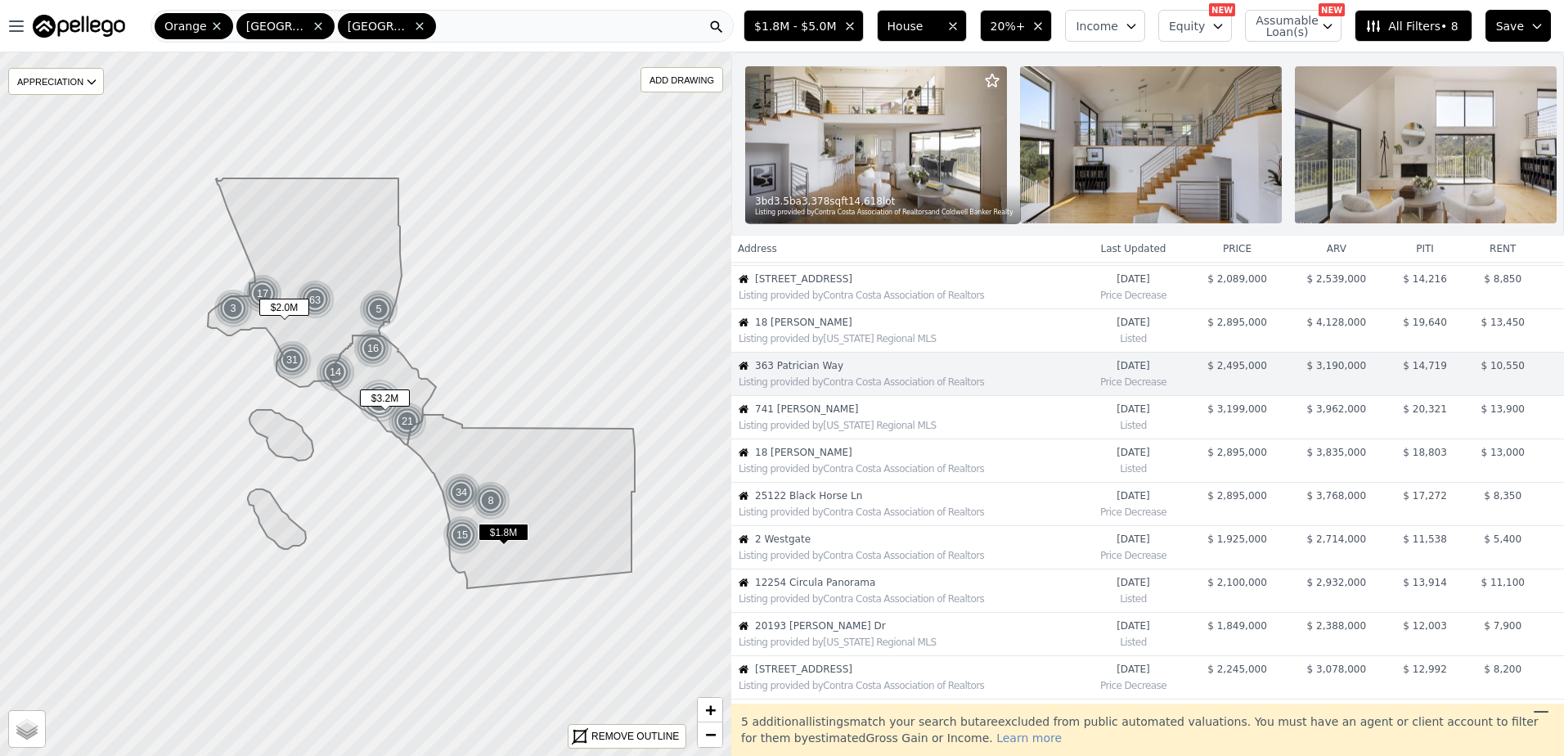
click at [848, 430] on div "Listing provided by [US_STATE] Regional MLS" at bounding box center [905, 424] width 346 height 16
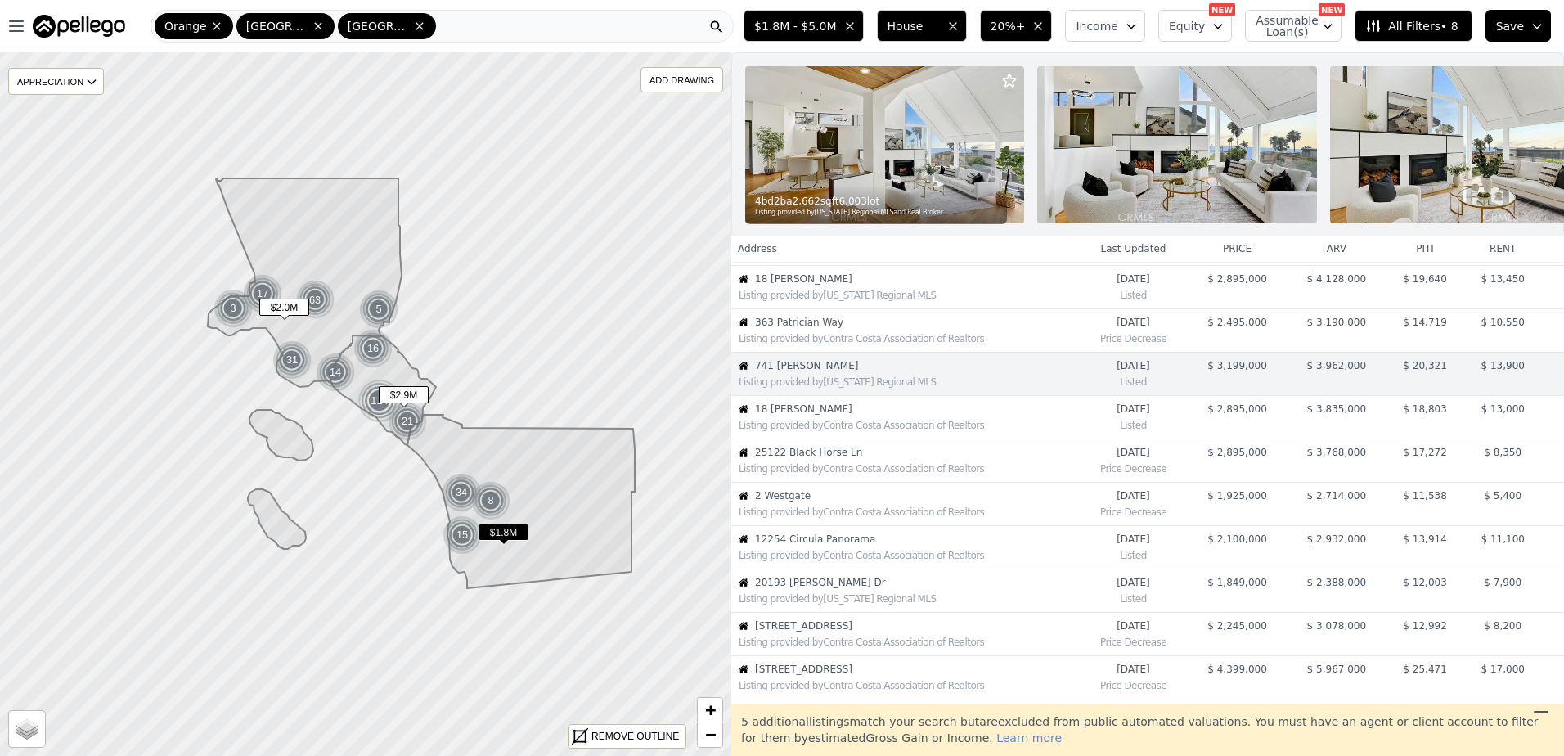
click at [843, 432] on div "Listing provided by Contra Costa Association of Realtors" at bounding box center [909, 425] width 340 height 13
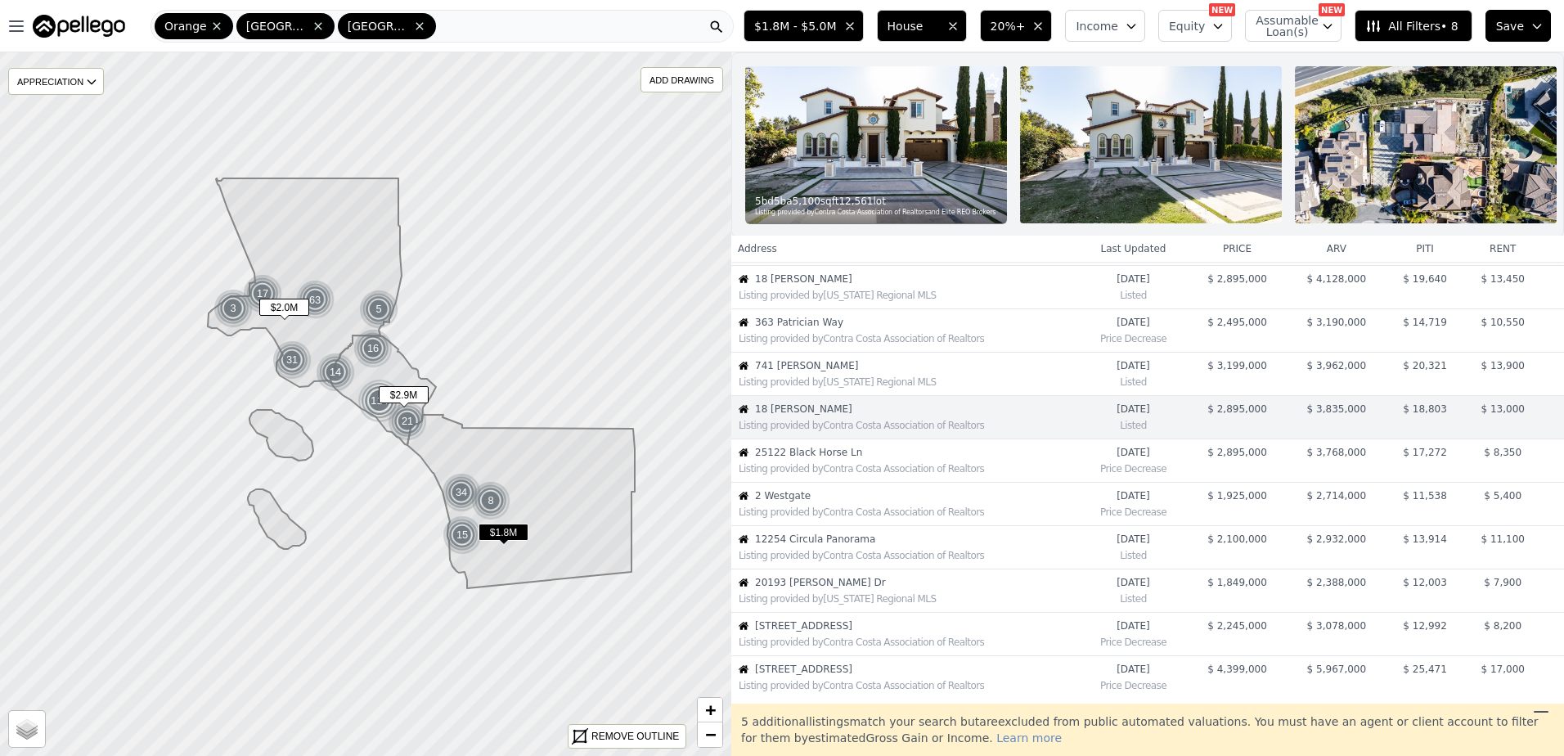
scroll to position [172, 0]
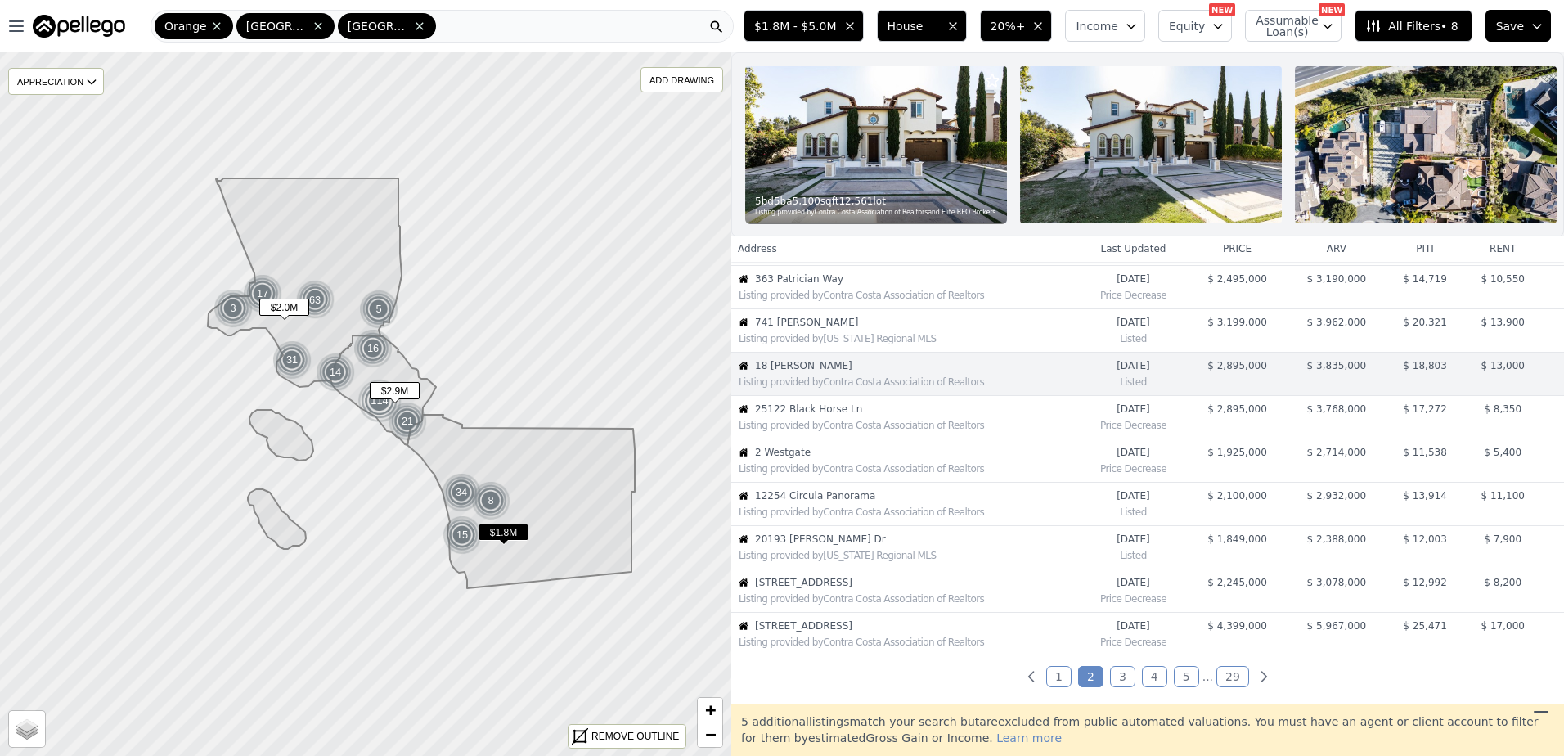
click at [843, 429] on div "Listing provided by Contra Costa Association of Realtors" at bounding box center [905, 424] width 346 height 16
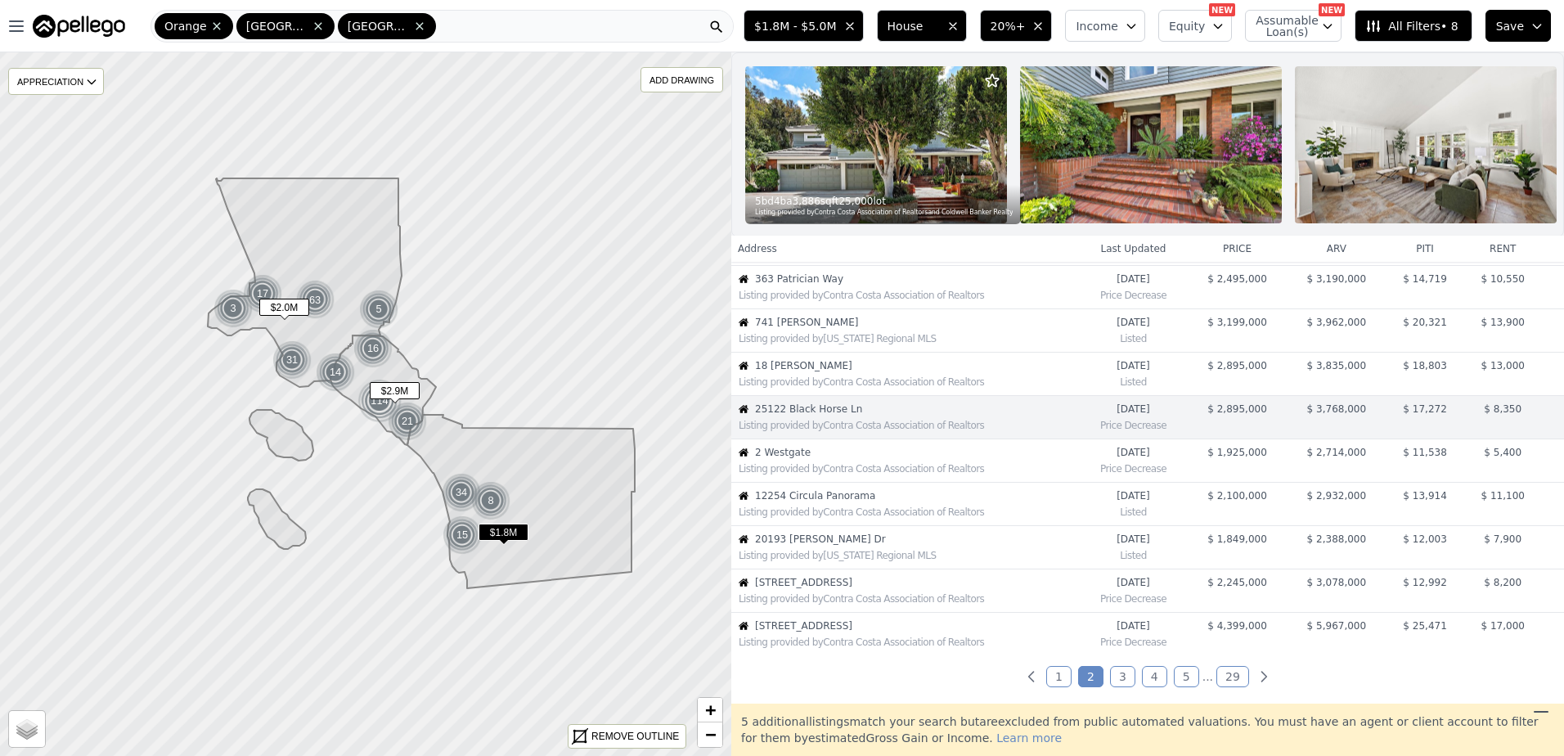
scroll to position [215, 0]
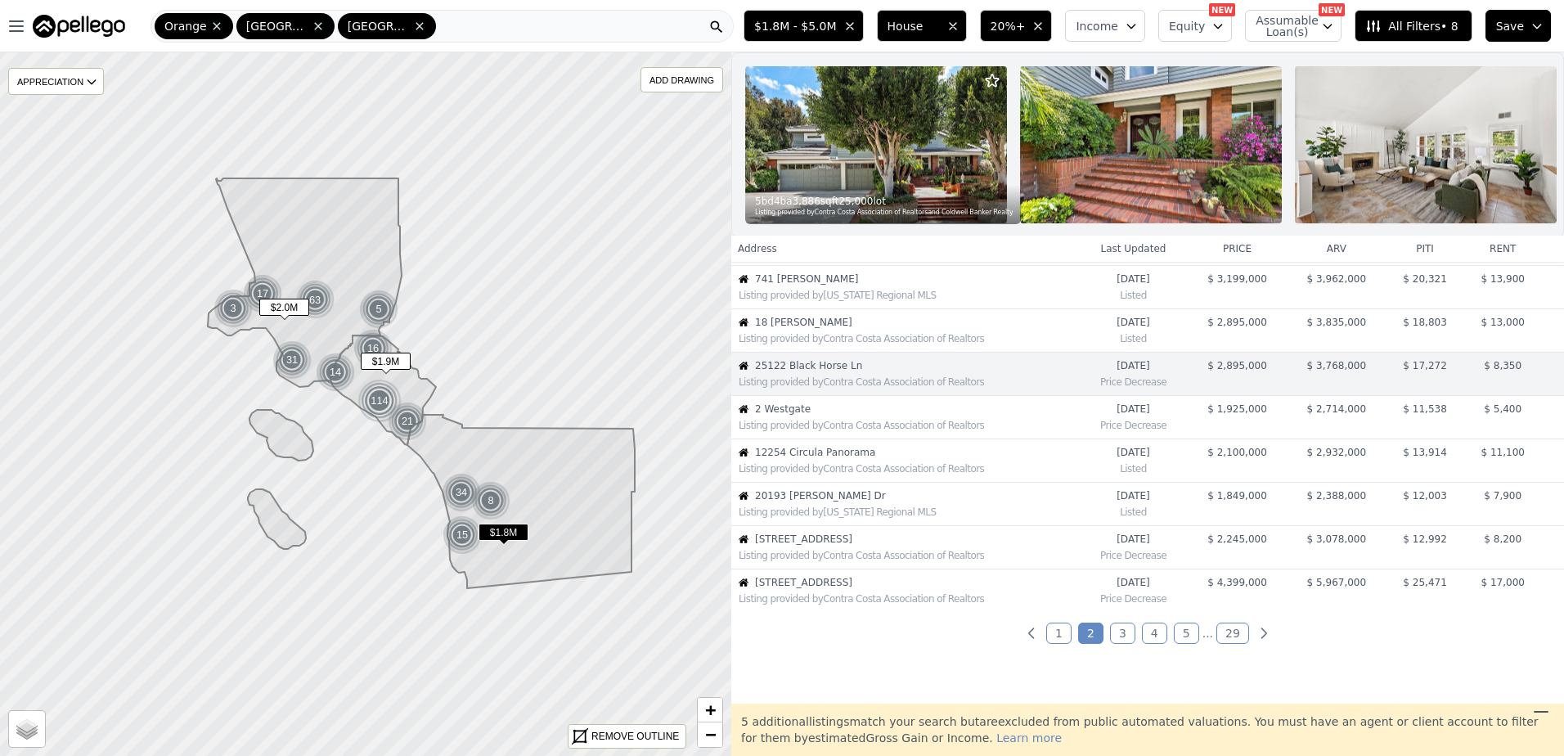
click at [850, 416] on span "2 Westgate" at bounding box center [916, 409] width 323 height 13
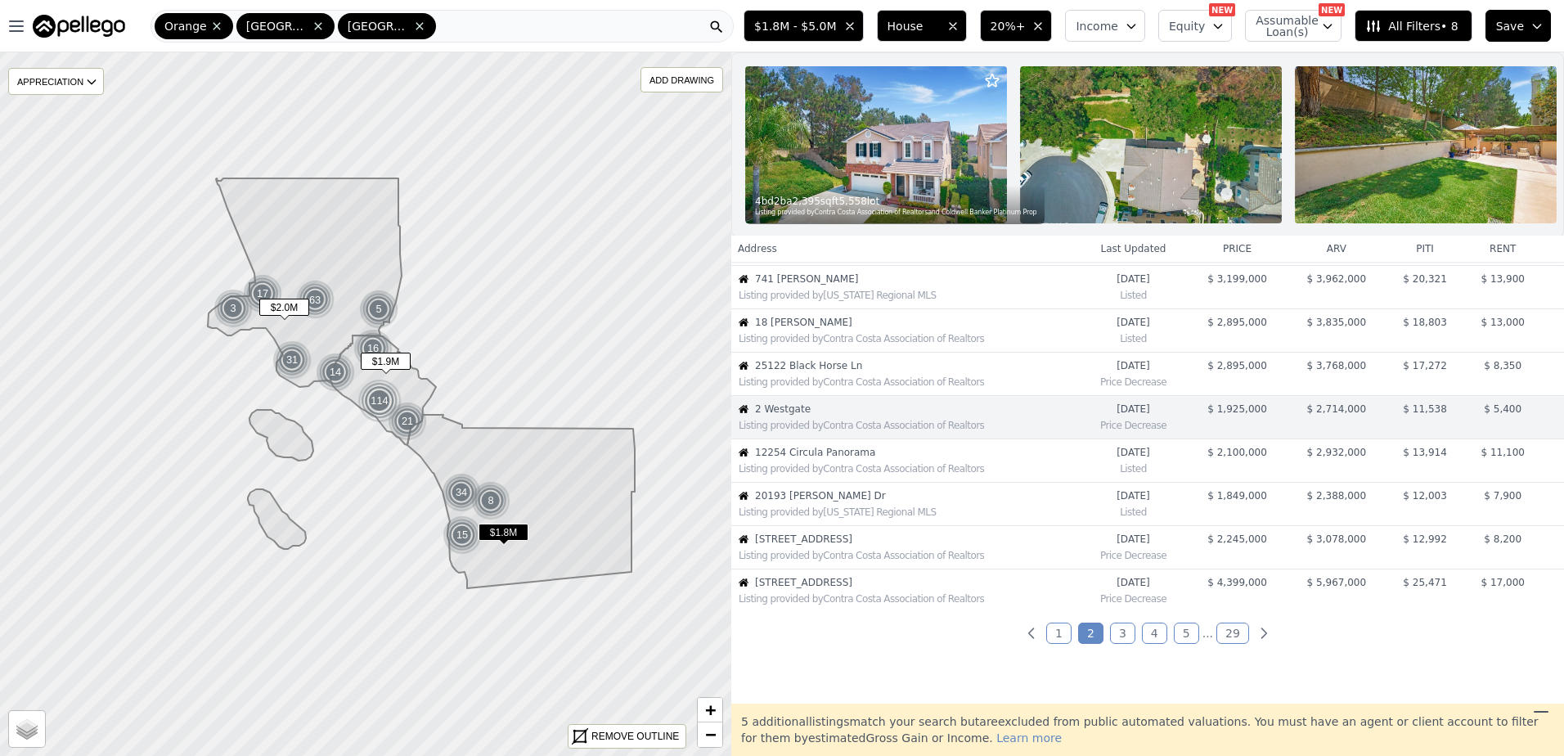
scroll to position [259, 0]
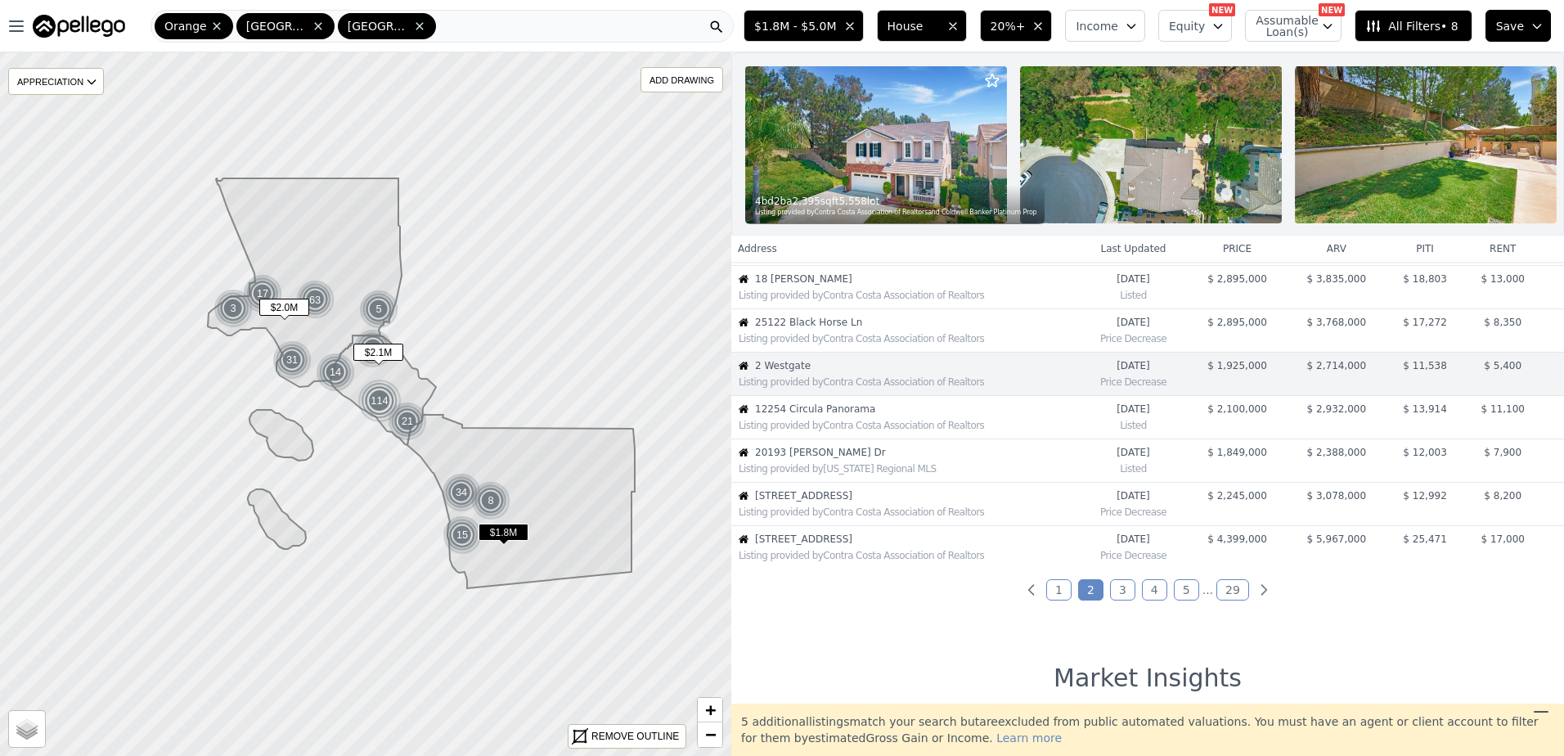
click at [848, 430] on div "Listing provided by Contra Costa Association of Realtors" at bounding box center [905, 424] width 346 height 16
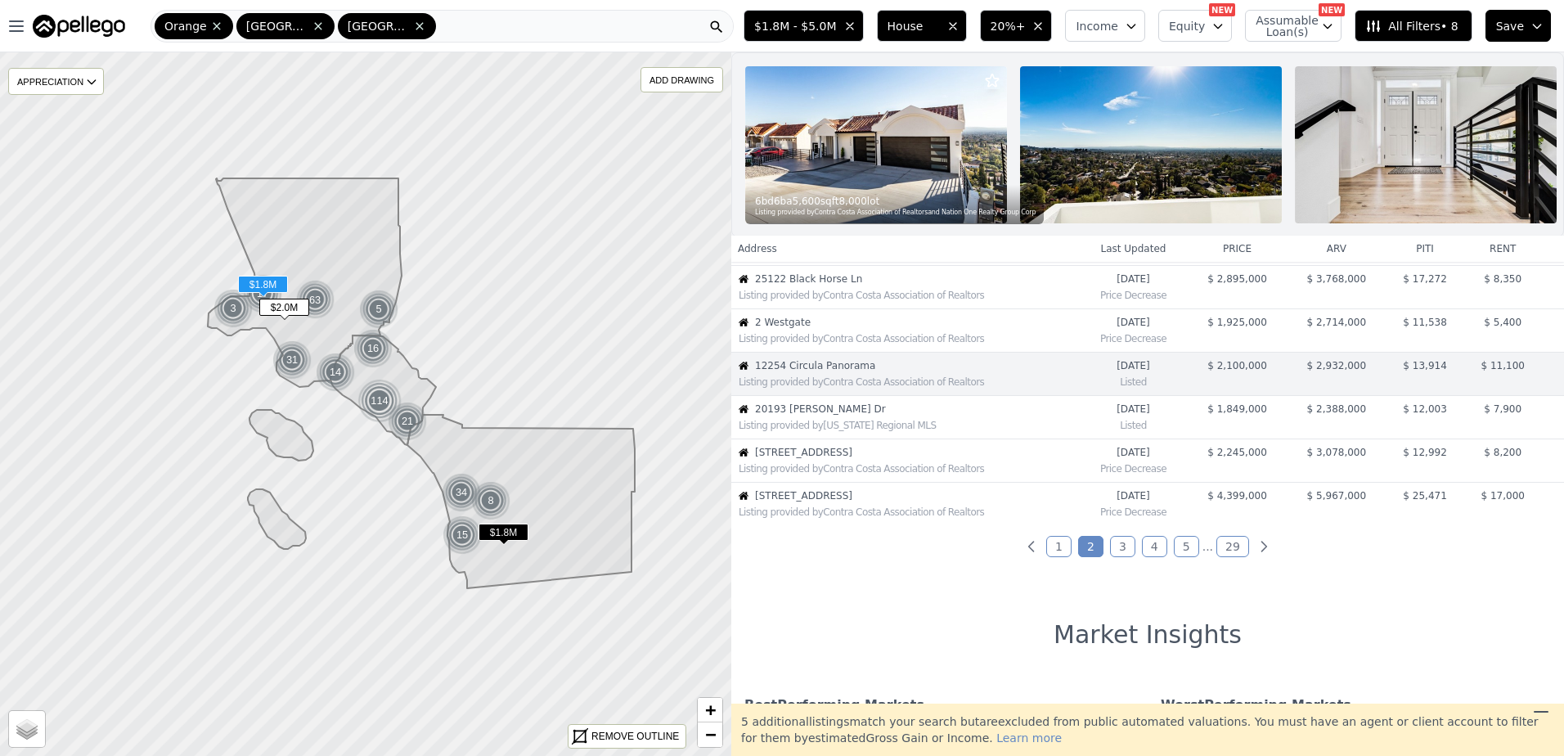
click at [873, 416] on span "20193 [PERSON_NAME] Dr" at bounding box center [916, 409] width 323 height 13
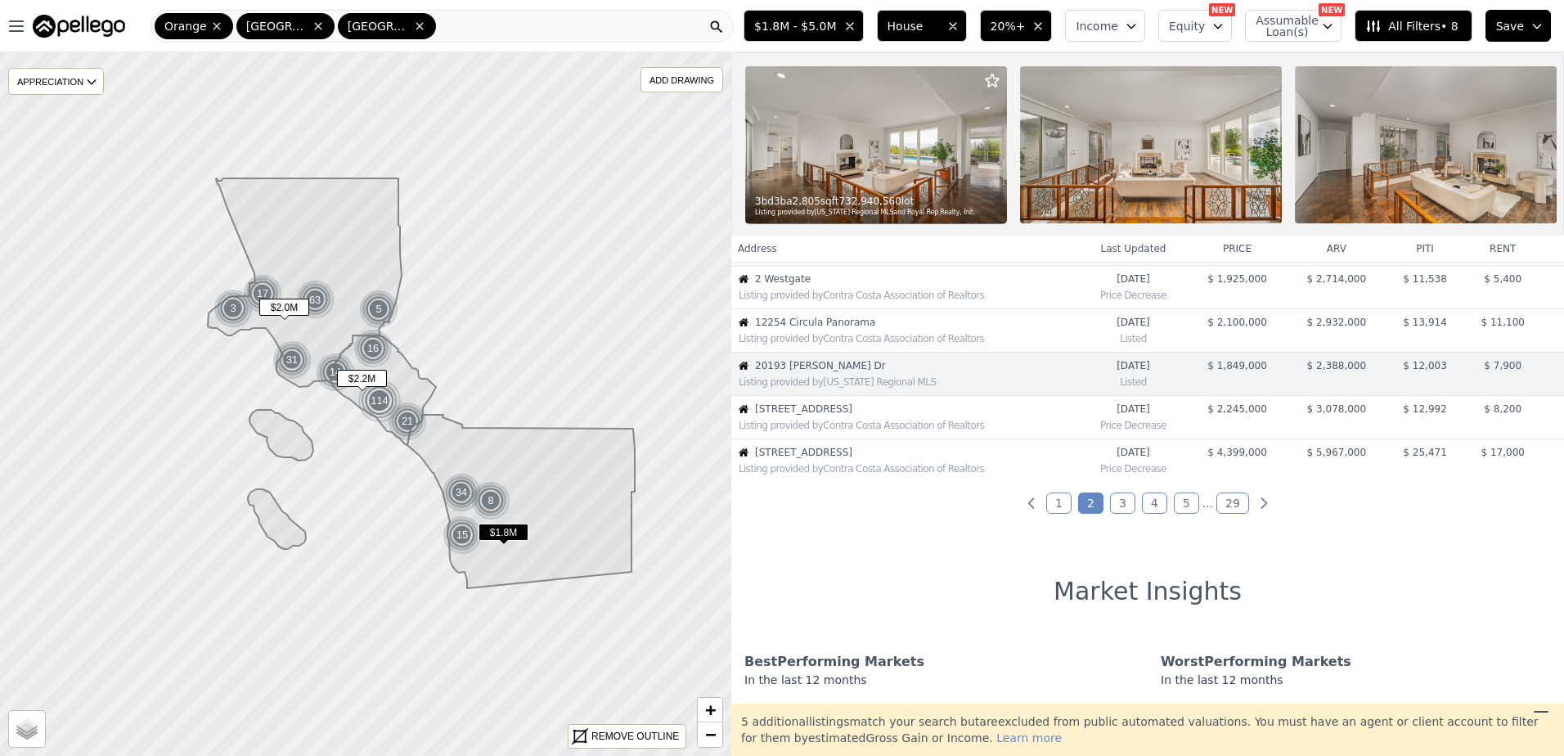
click at [882, 416] on span "[STREET_ADDRESS]" at bounding box center [916, 409] width 323 height 13
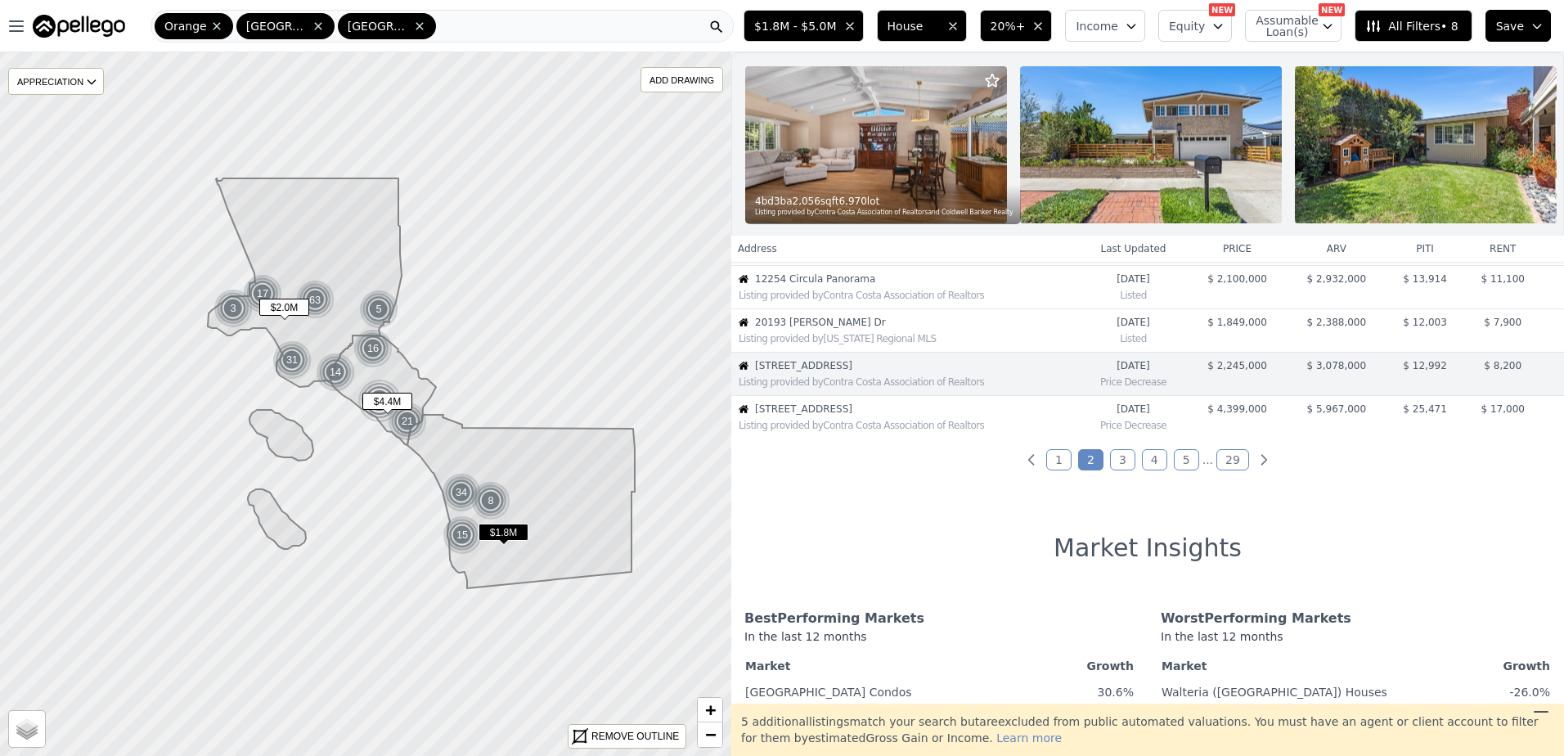
click at [888, 432] on div "Listing provided by Contra Costa Association of Realtors" at bounding box center [909, 425] width 340 height 13
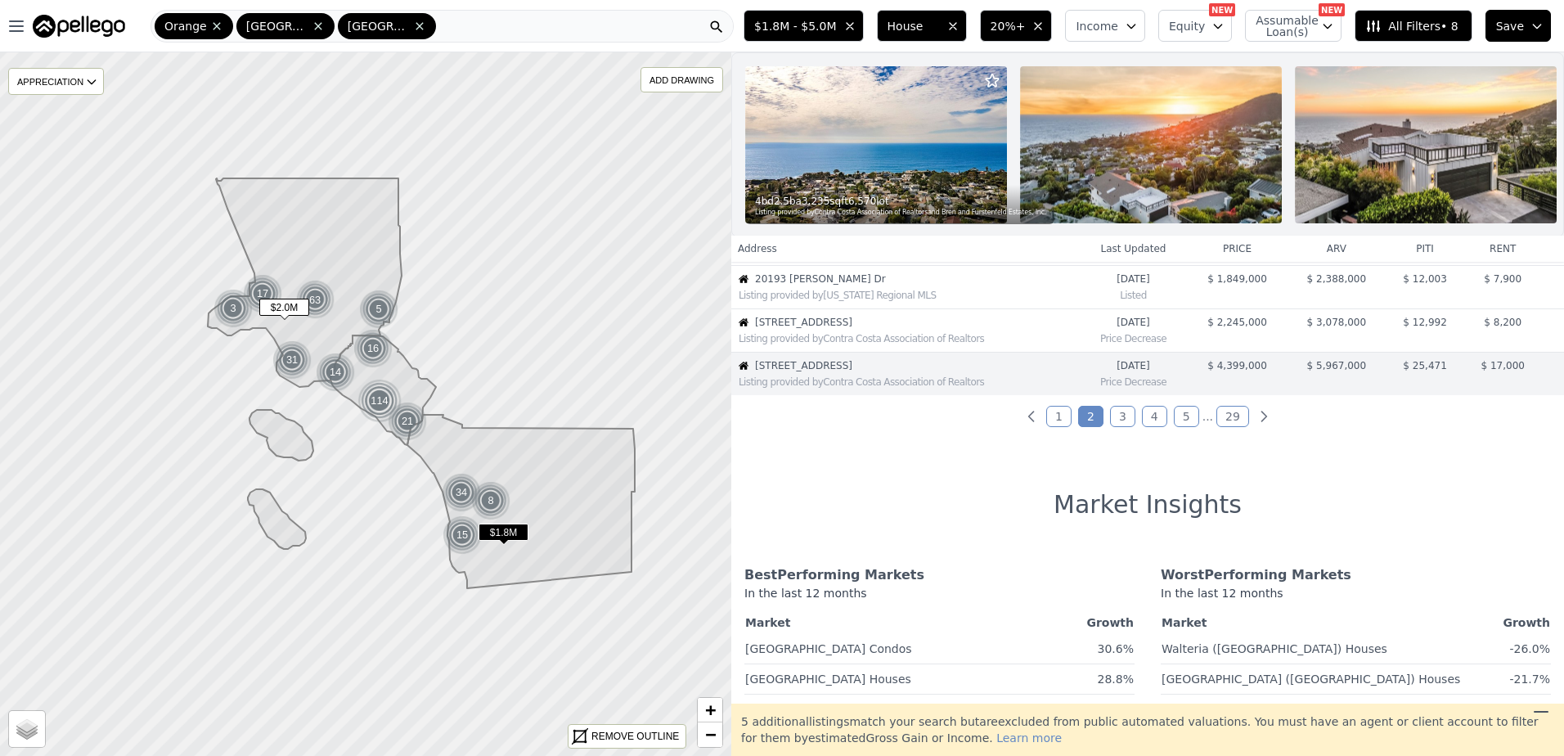
click at [1121, 427] on link "3" at bounding box center [1122, 416] width 25 height 21
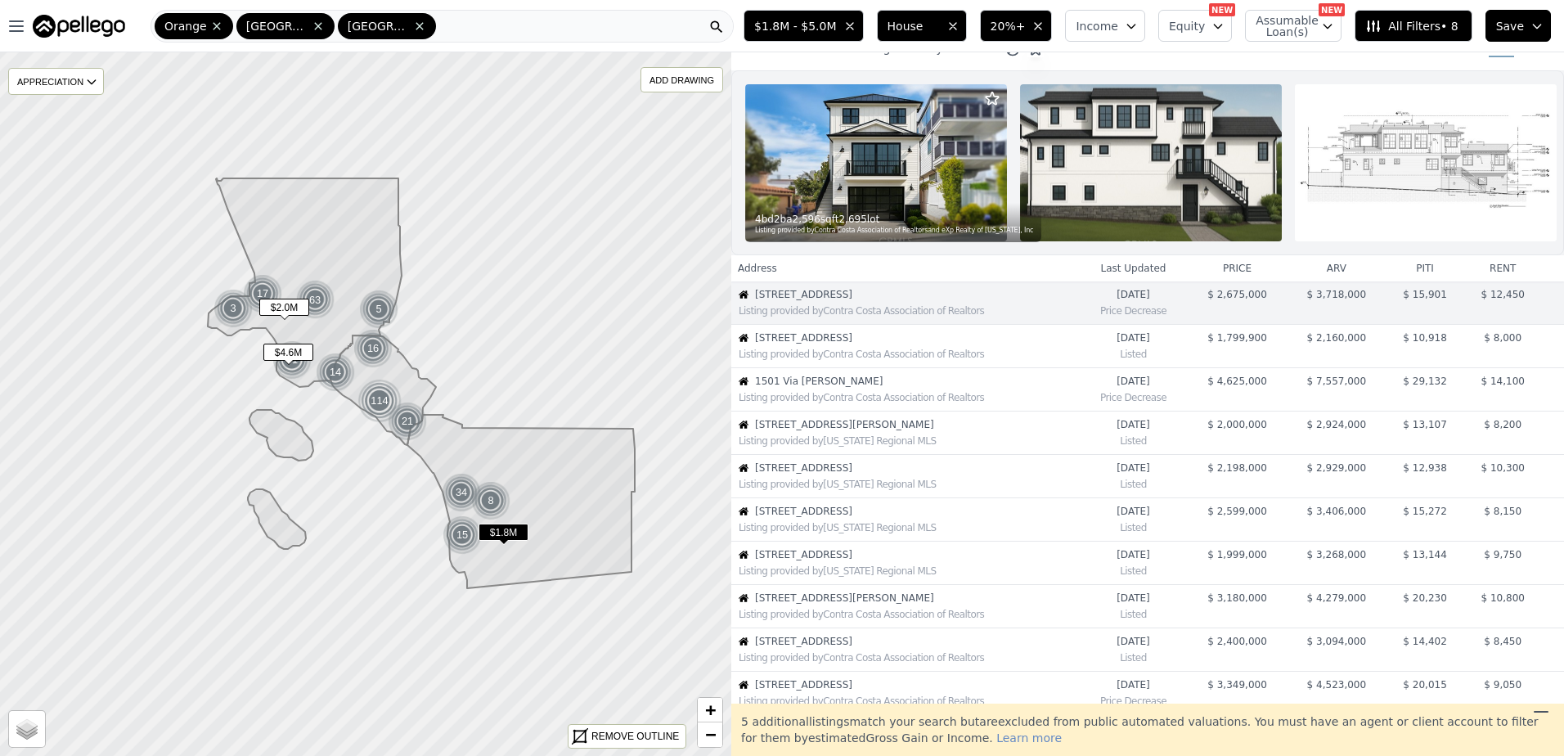
scroll to position [0, 0]
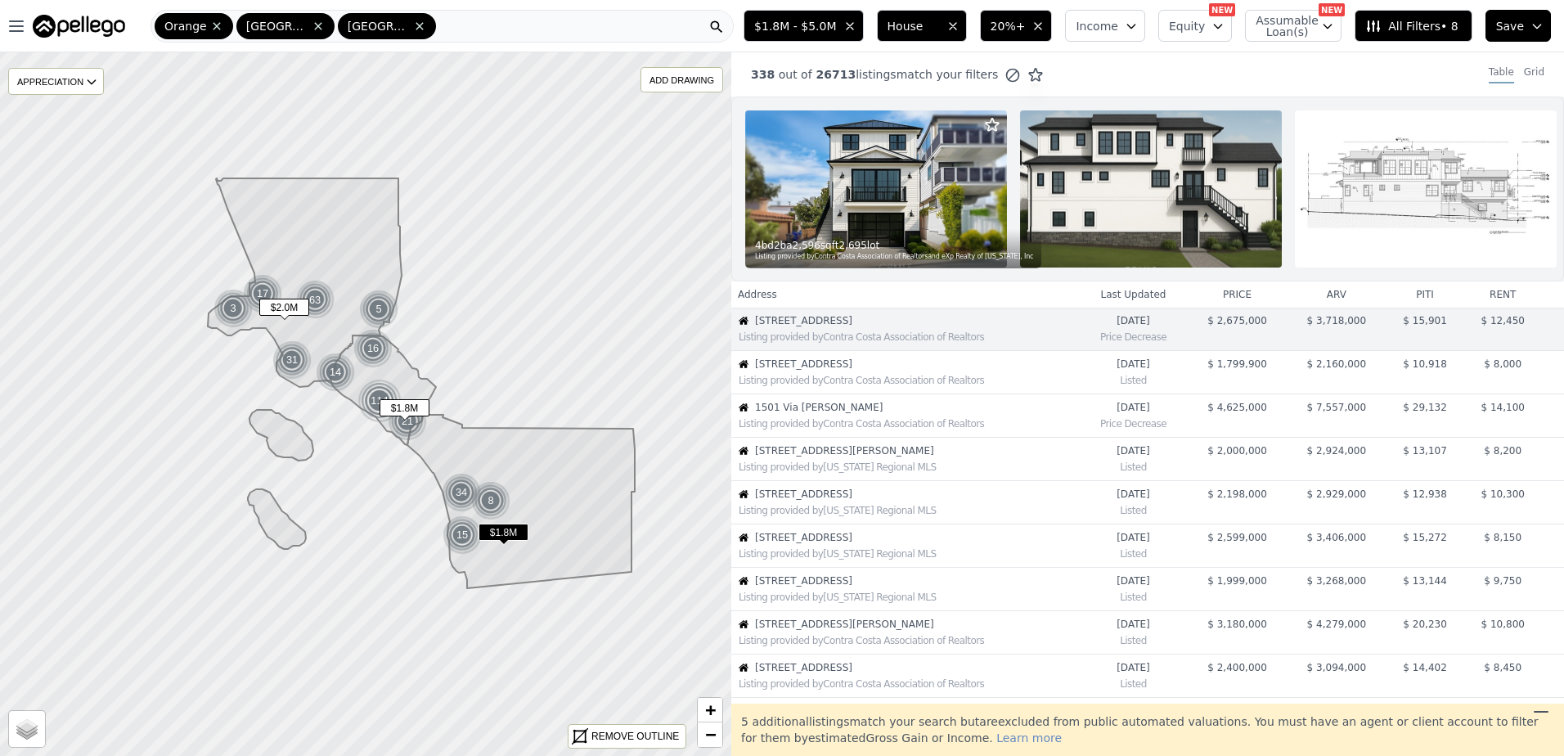
click at [844, 371] on span "[STREET_ADDRESS]" at bounding box center [916, 364] width 323 height 13
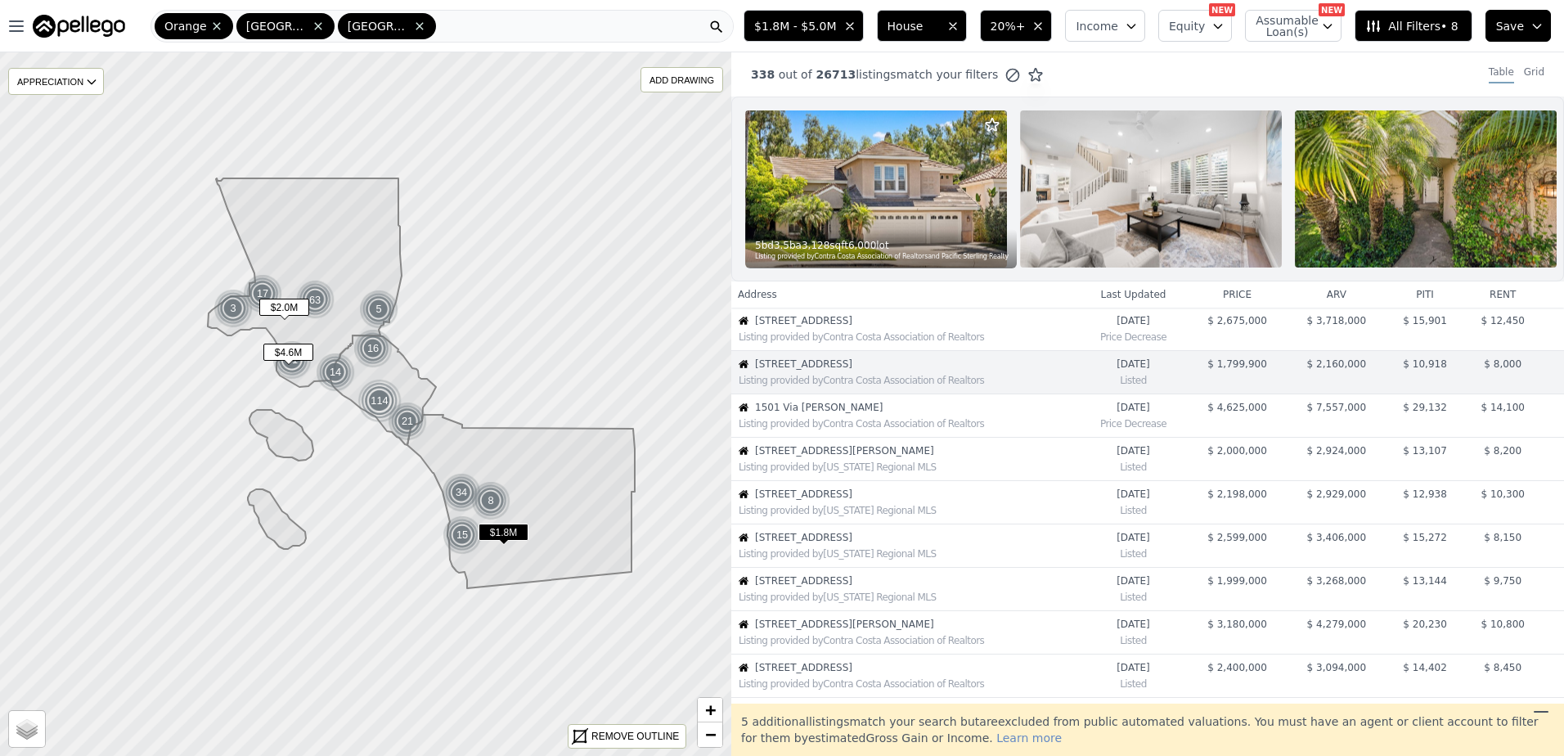
click at [805, 414] on span "1501 Via [PERSON_NAME]" at bounding box center [916, 407] width 323 height 13
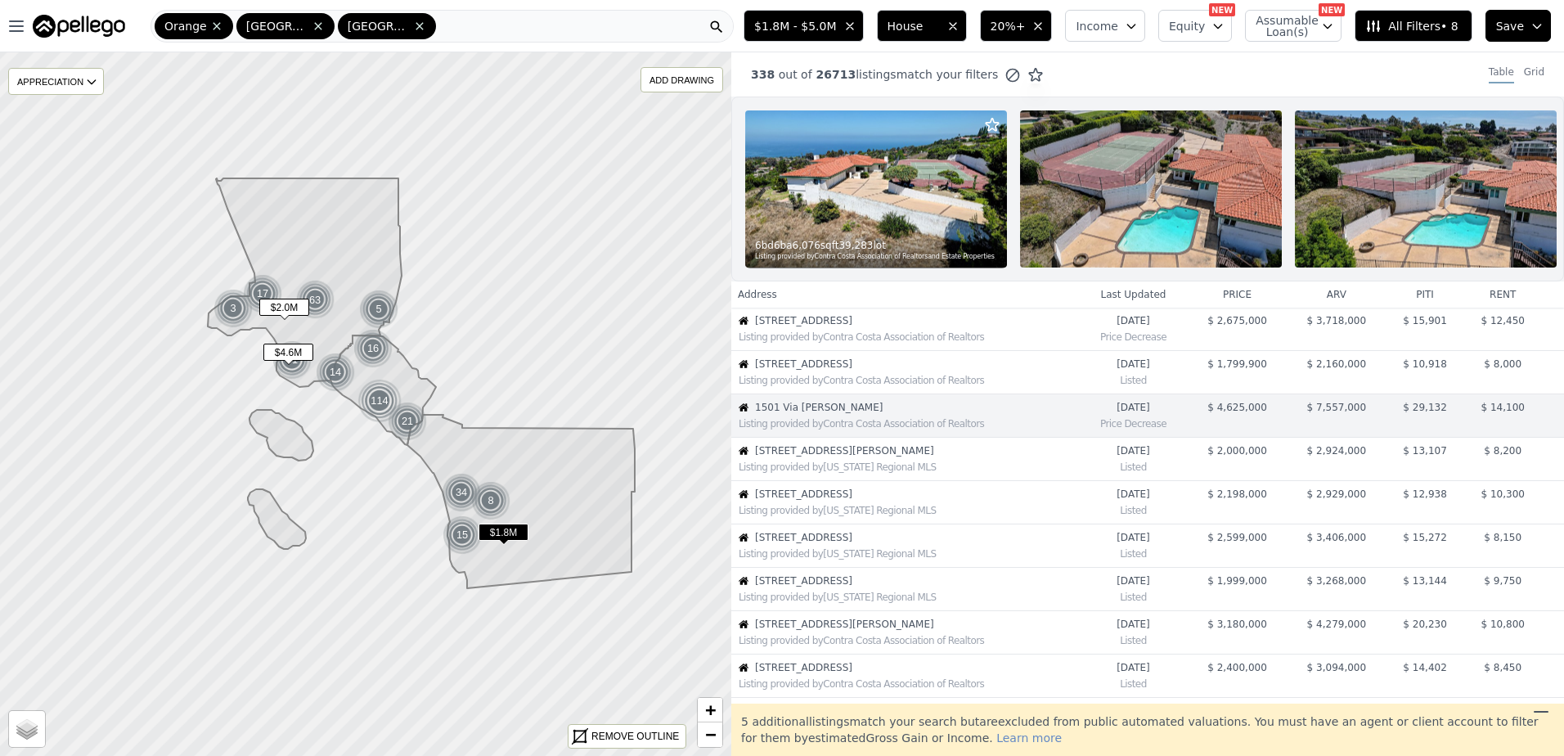
scroll to position [42, 0]
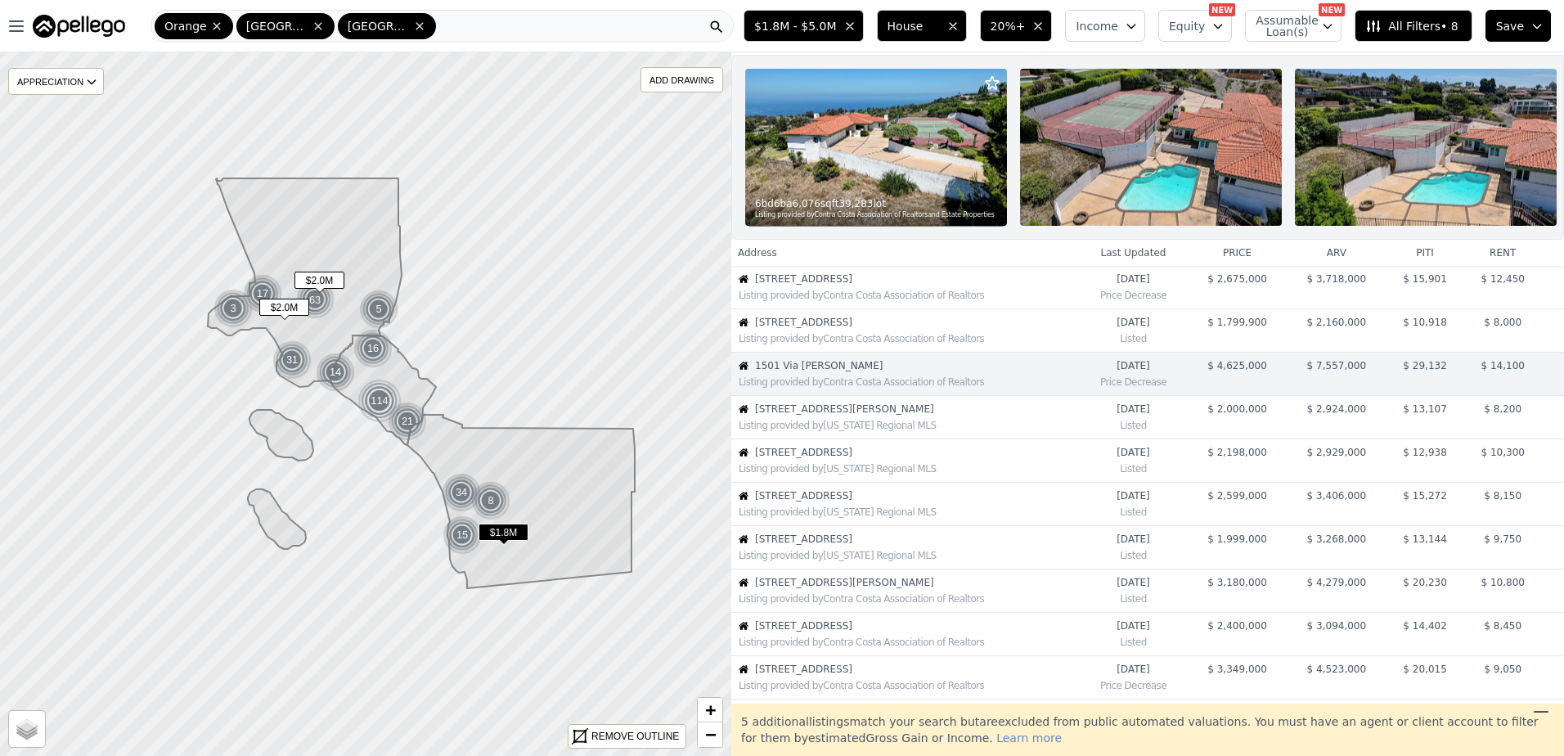
click at [833, 430] on div "Listing provided by [US_STATE] Regional MLS" at bounding box center [905, 424] width 346 height 16
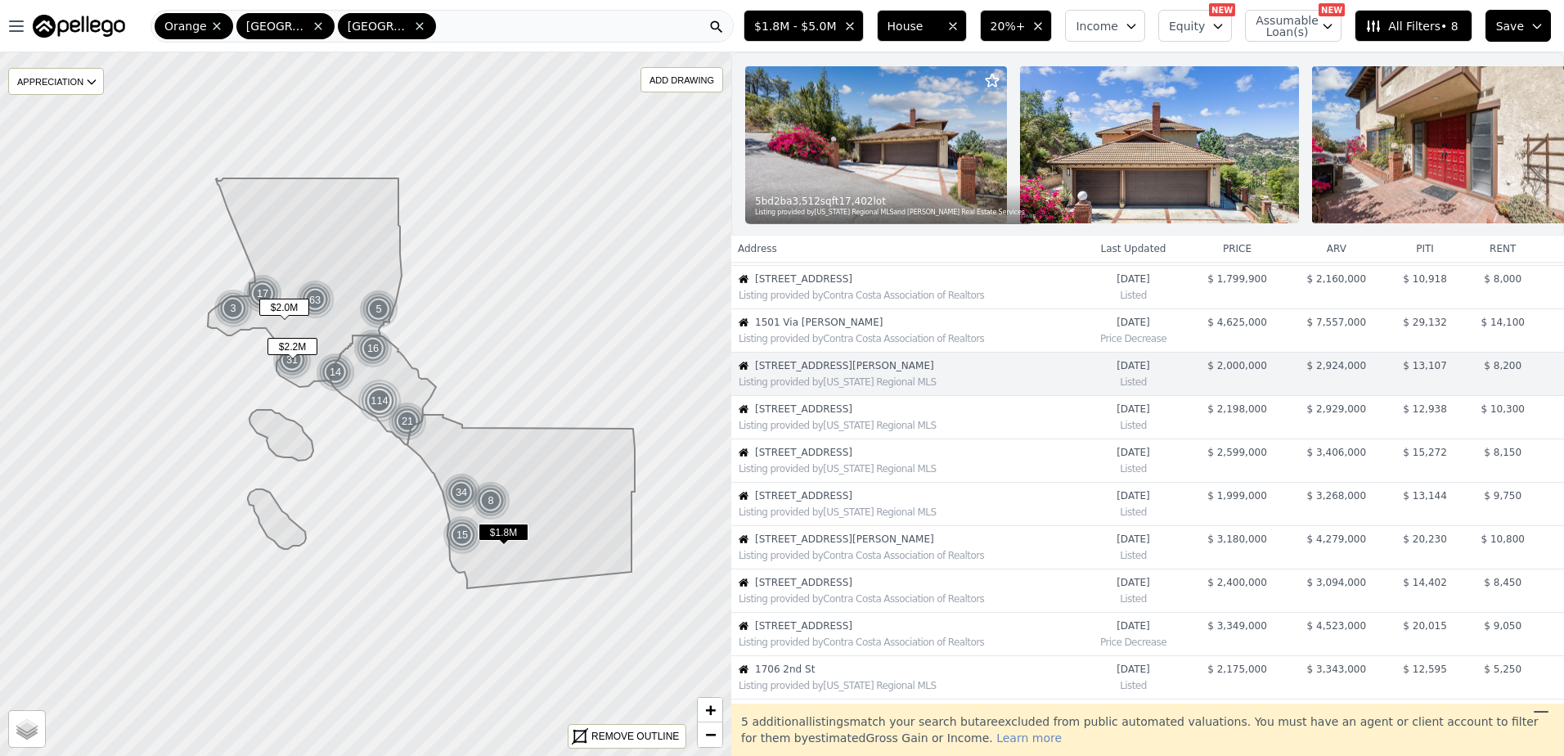
click at [808, 416] on span "[STREET_ADDRESS]" at bounding box center [916, 409] width 323 height 13
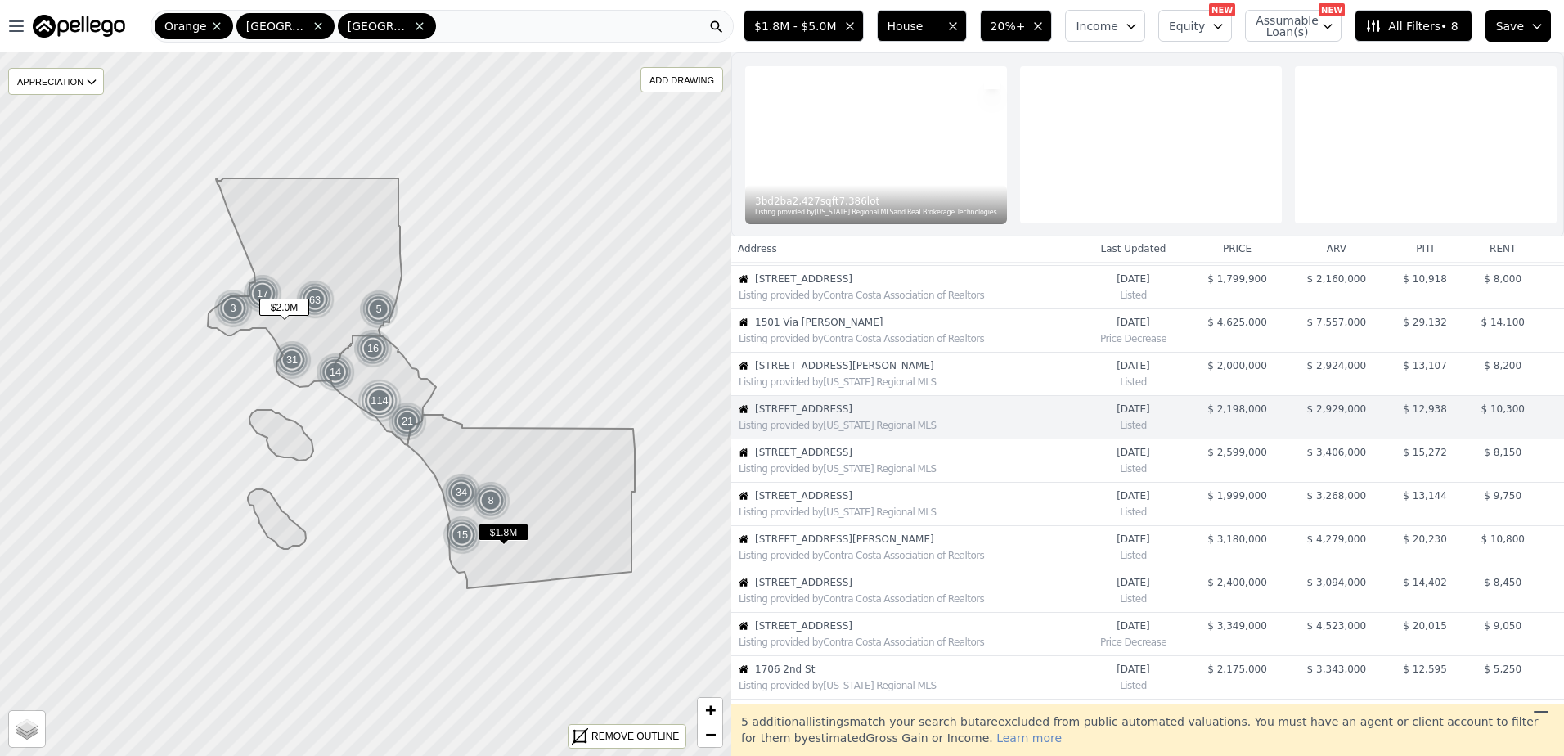
scroll to position [128, 0]
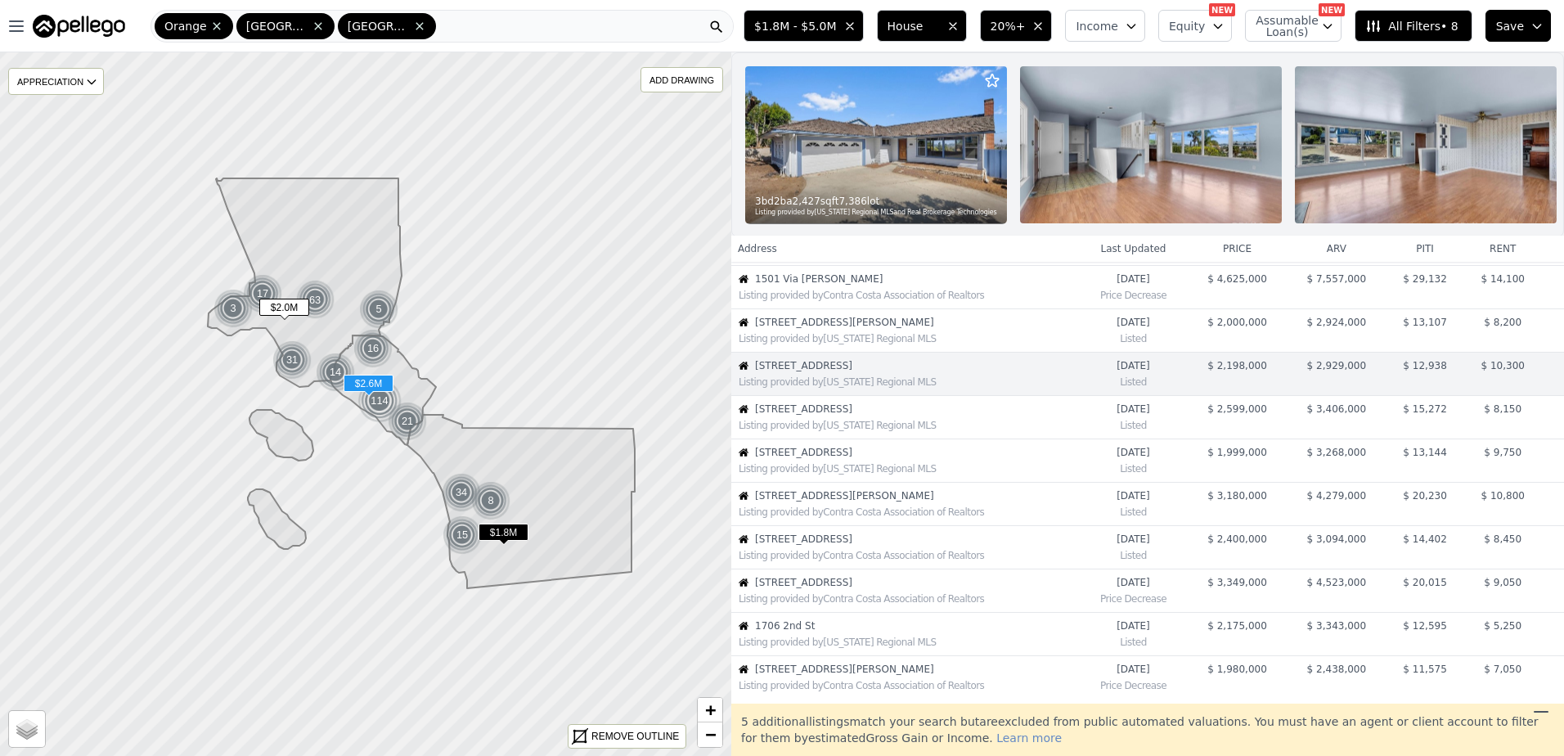
click at [837, 430] on div "Listing provided by [US_STATE] Regional MLS" at bounding box center [905, 424] width 346 height 16
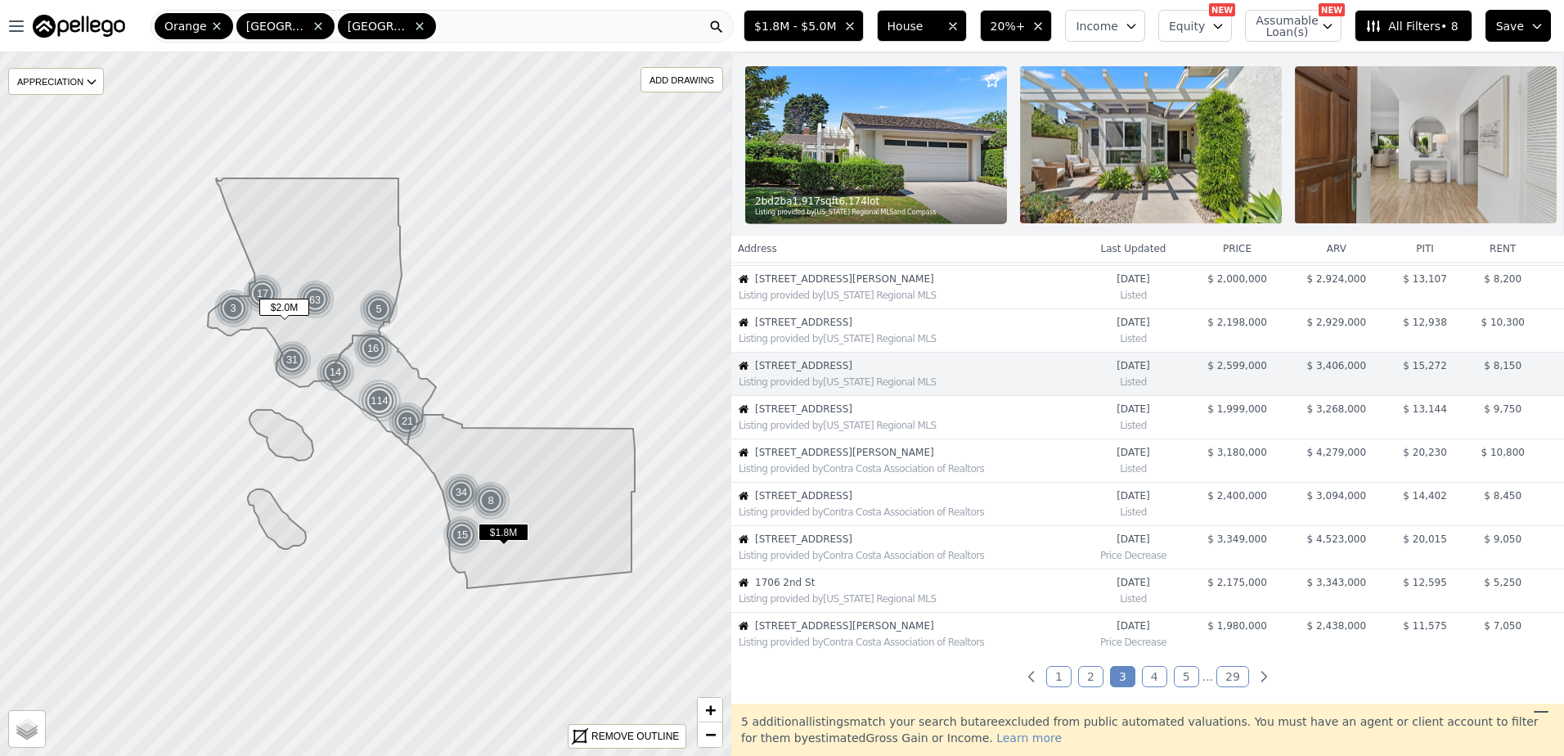
click at [1056, 682] on link "1" at bounding box center [1058, 676] width 25 height 21
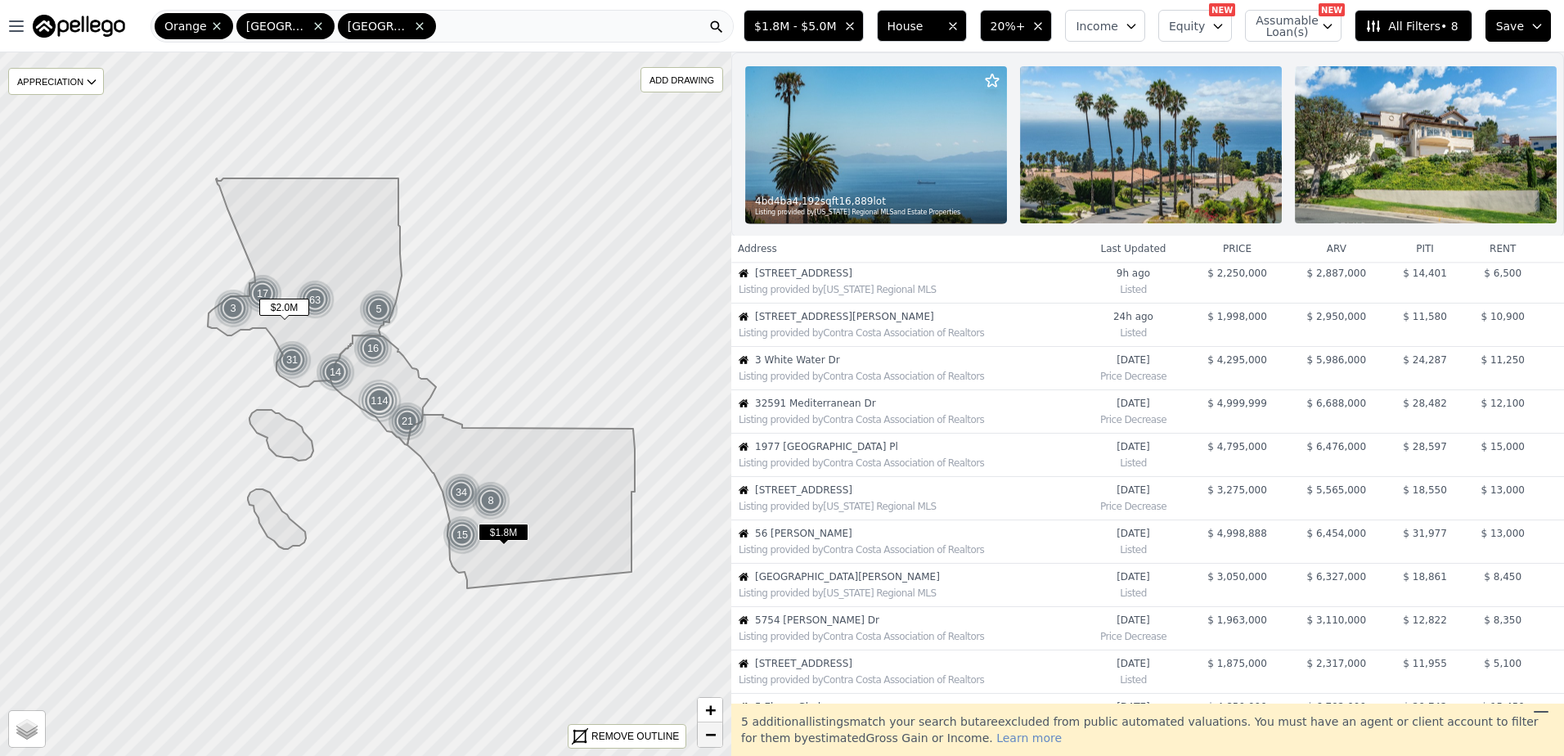
scroll to position [0, 0]
